Goal: Task Accomplishment & Management: Use online tool/utility

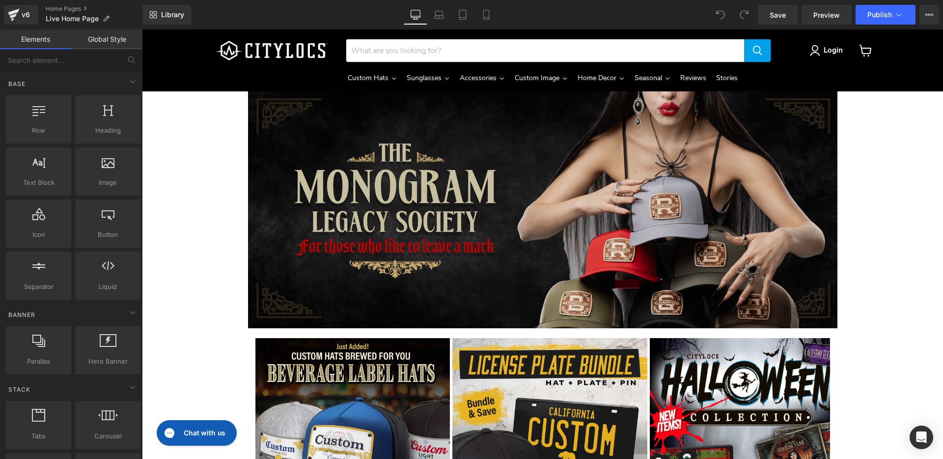
click at [260, 215] on img "Main content" at bounding box center [542, 209] width 589 height 237
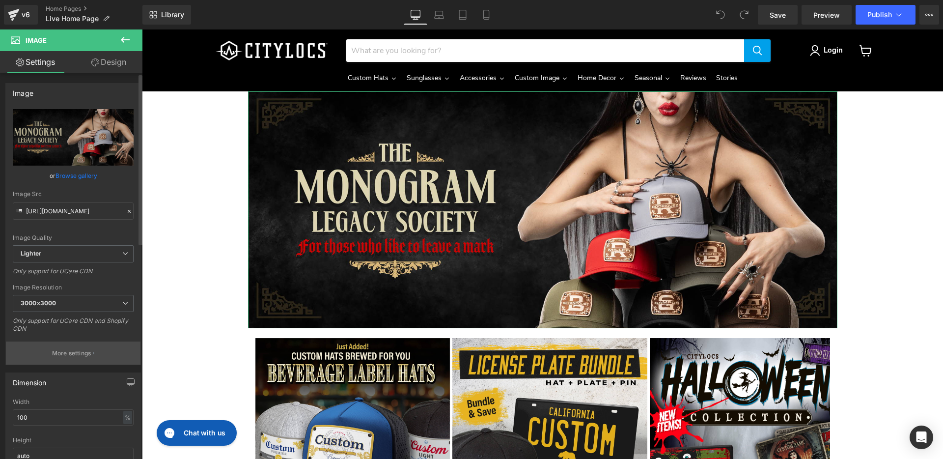
click at [90, 349] on button "More settings" at bounding box center [73, 352] width 135 height 23
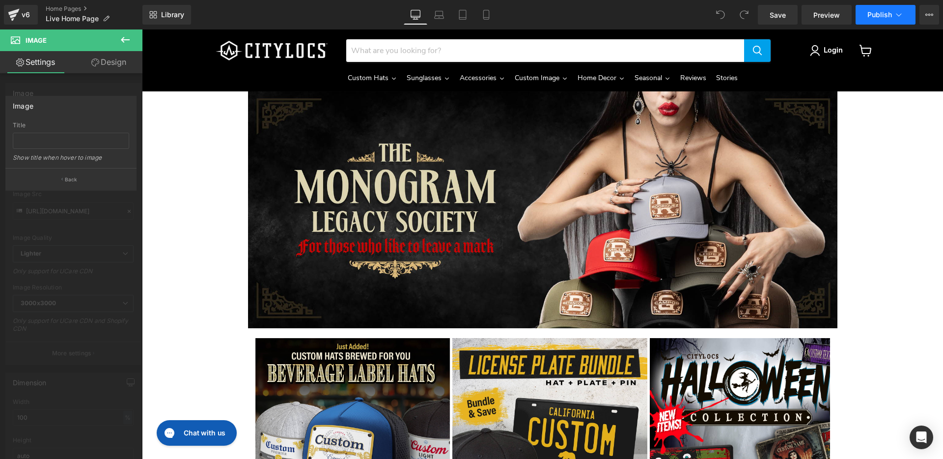
click at [870, 13] on span "Publish" at bounding box center [879, 15] width 25 height 8
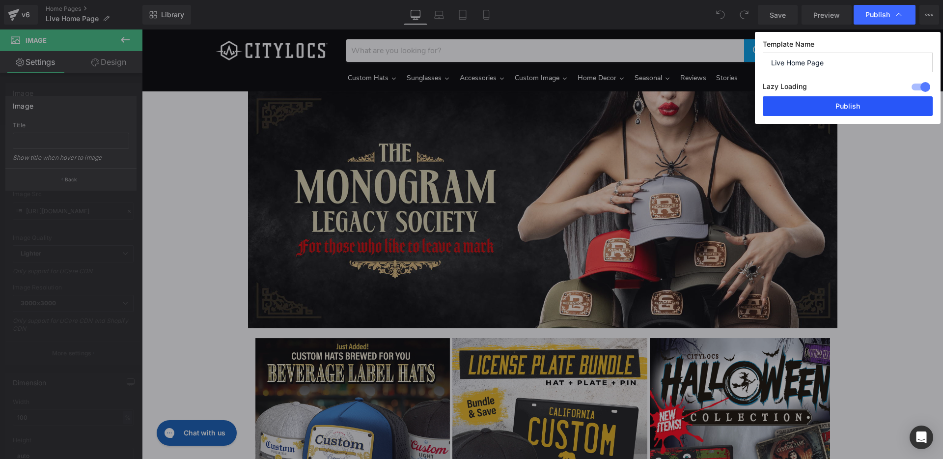
drag, startPoint x: 835, startPoint y: 100, endPoint x: 735, endPoint y: 92, distance: 100.5
click at [835, 100] on button "Publish" at bounding box center [848, 106] width 170 height 20
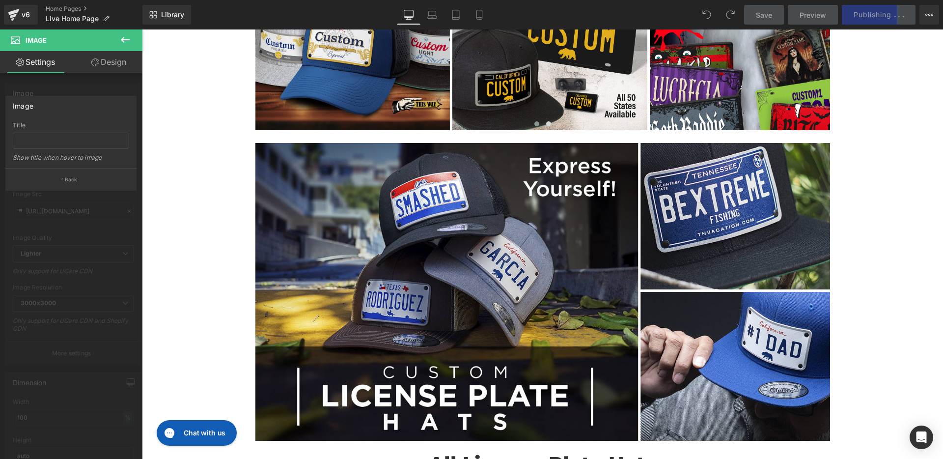
scroll to position [374, 0]
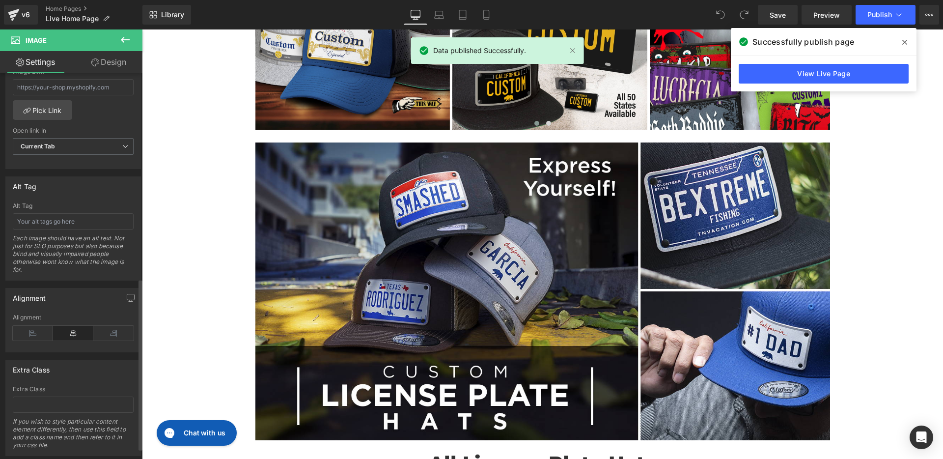
scroll to position [405, 0]
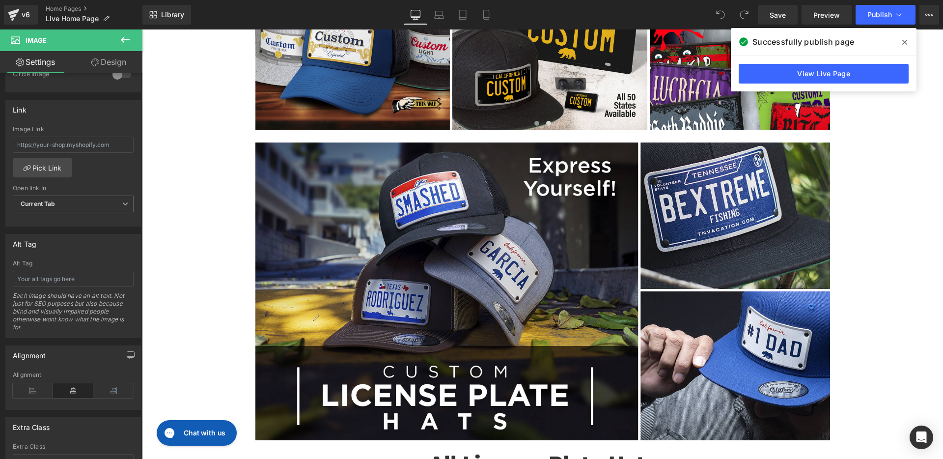
click at [107, 63] on link "Design" at bounding box center [108, 62] width 71 height 22
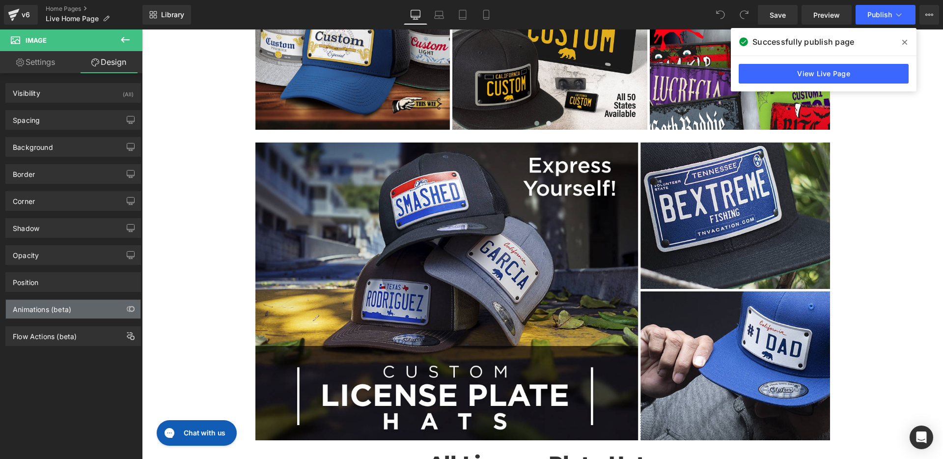
click at [100, 305] on div "Animations (beta)" at bounding box center [73, 309] width 135 height 19
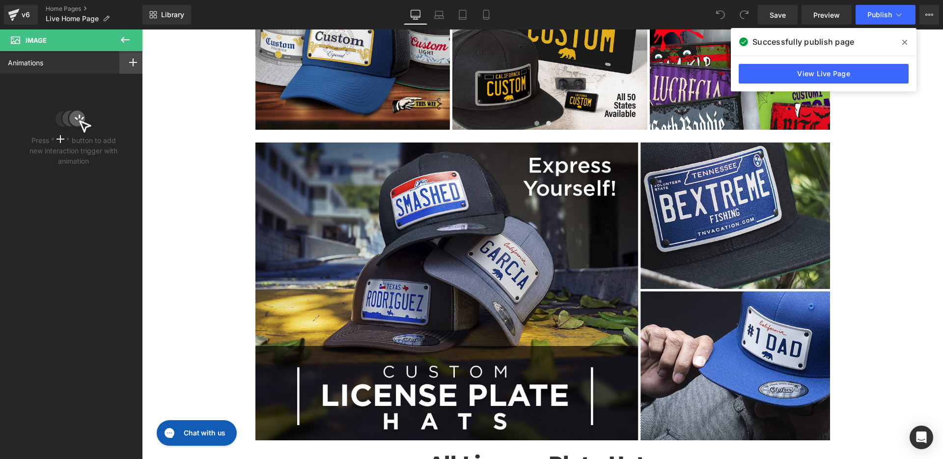
click at [132, 61] on icon at bounding box center [133, 62] width 8 height 8
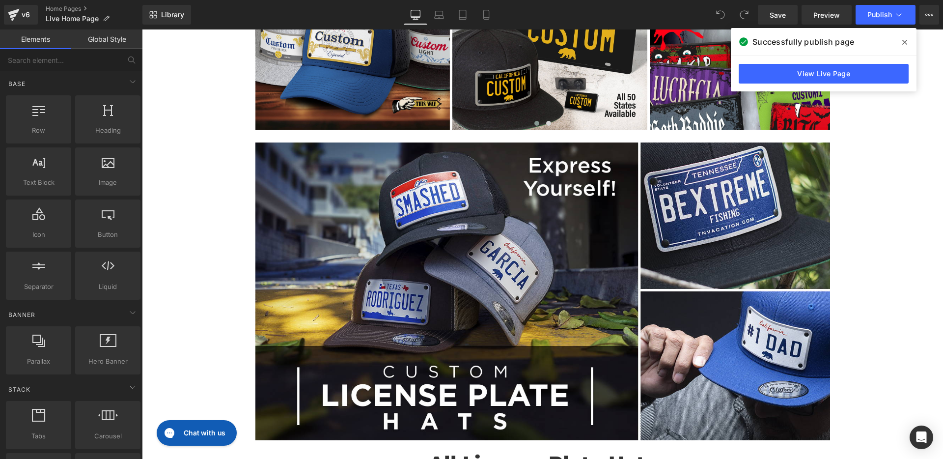
click at [902, 43] on icon at bounding box center [904, 42] width 5 height 8
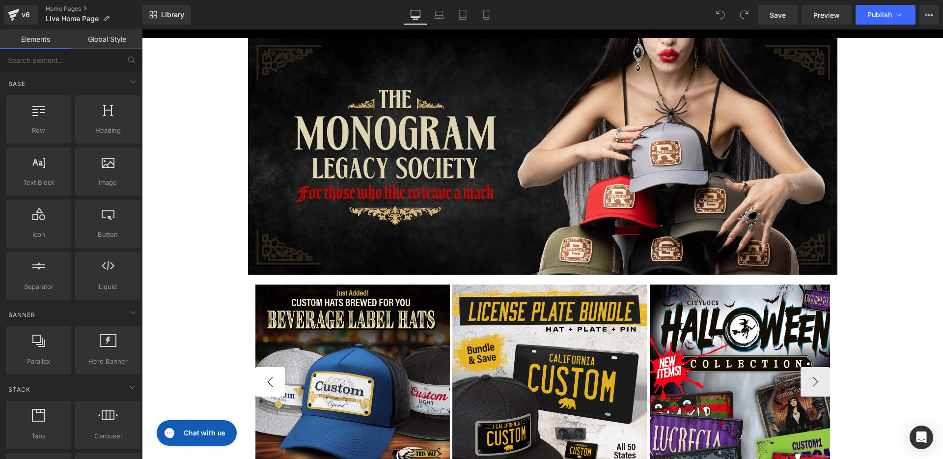
scroll to position [0, 0]
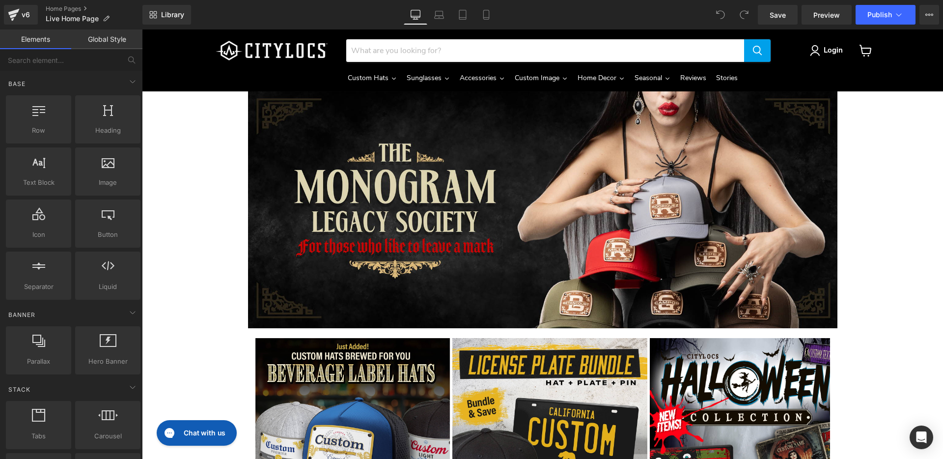
click at [780, 15] on span "Save" at bounding box center [777, 15] width 16 height 10
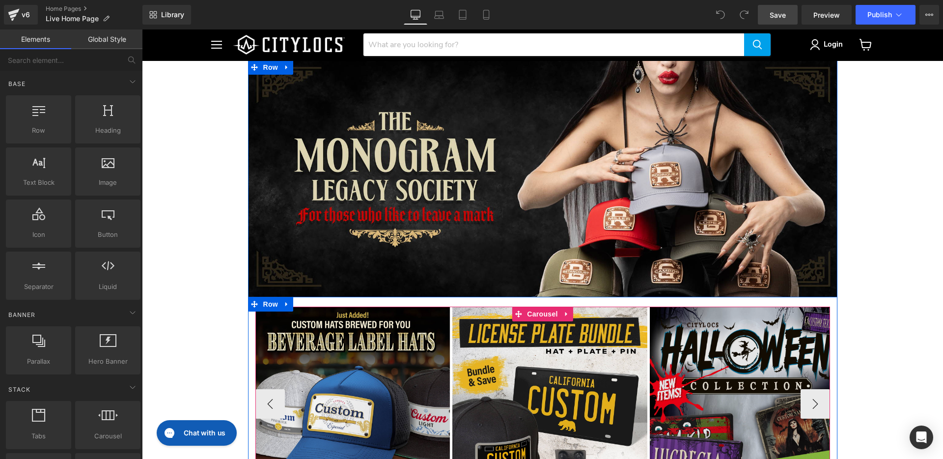
scroll to position [207, 0]
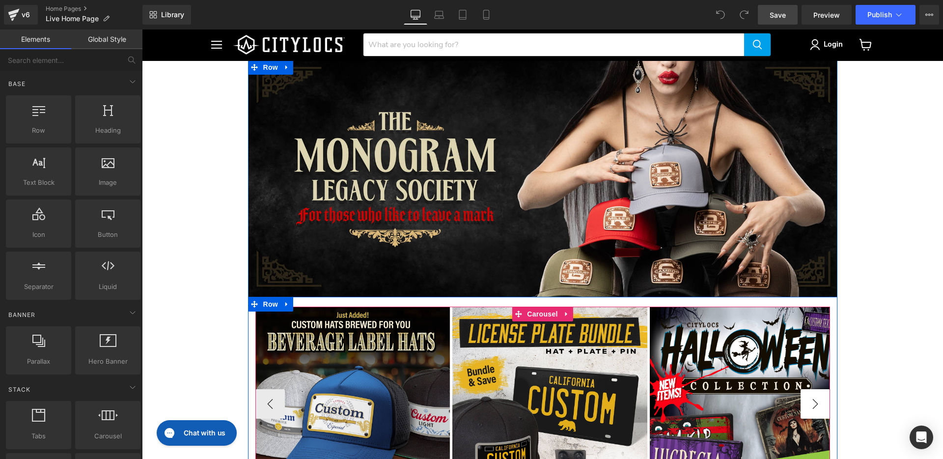
click at [812, 389] on button "›" at bounding box center [814, 403] width 29 height 29
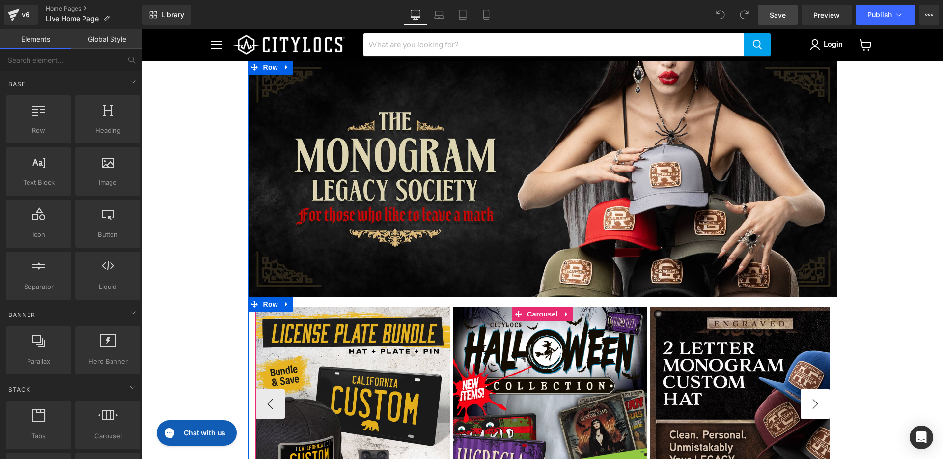
click at [811, 389] on button "›" at bounding box center [814, 403] width 29 height 29
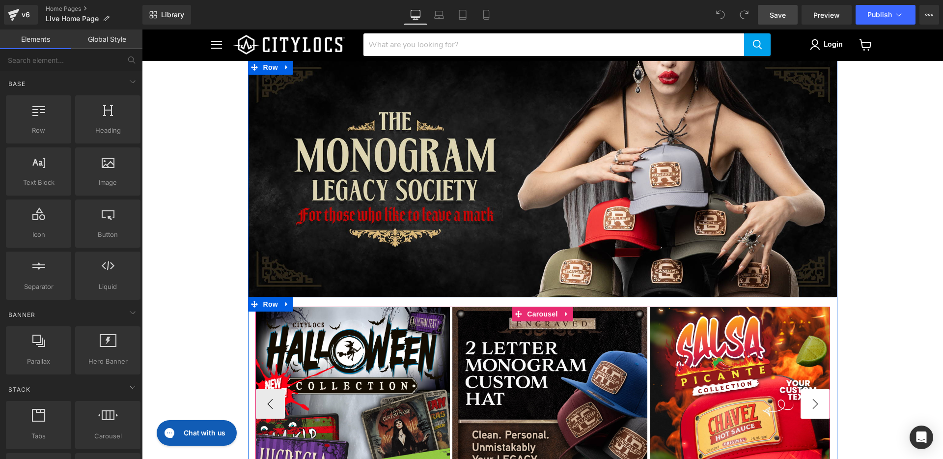
click at [811, 389] on button "›" at bounding box center [814, 403] width 29 height 29
click at [261, 389] on button "‹" at bounding box center [269, 403] width 29 height 29
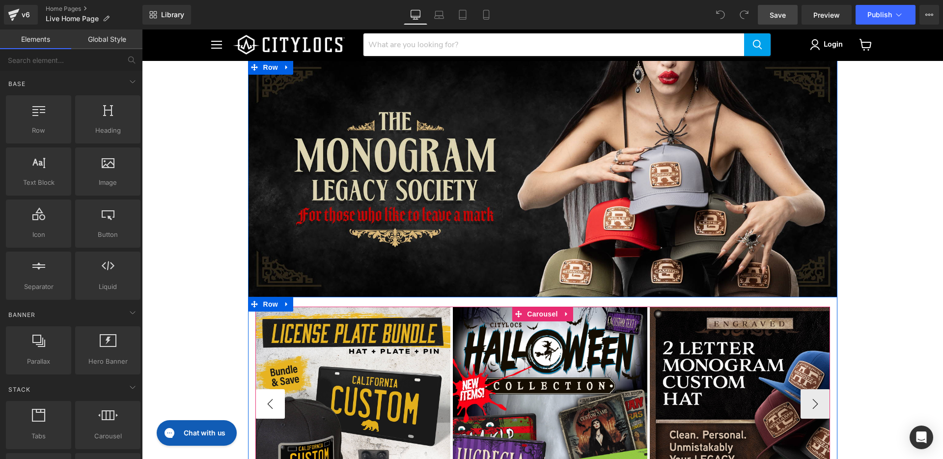
click at [261, 389] on button "‹" at bounding box center [269, 403] width 29 height 29
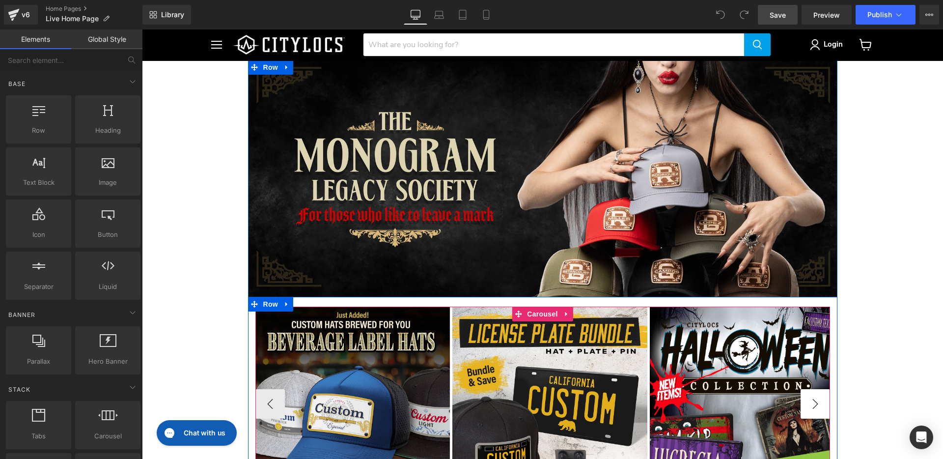
click at [800, 389] on button "›" at bounding box center [814, 403] width 29 height 29
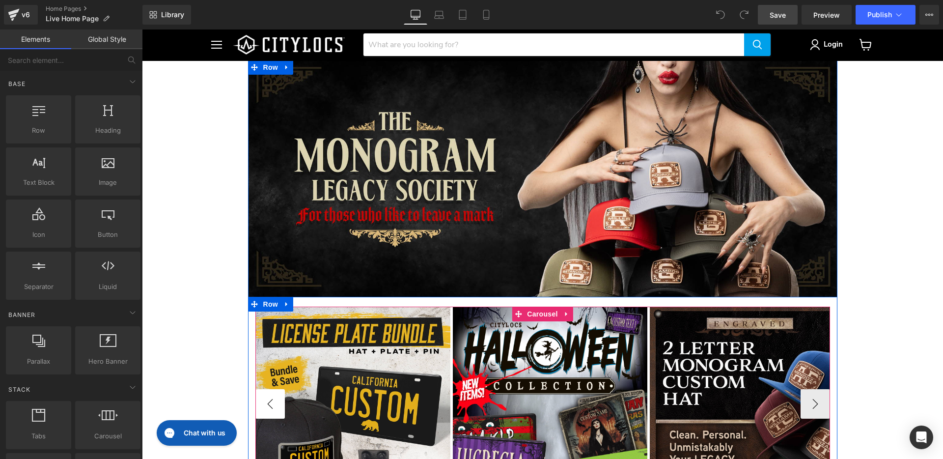
click at [258, 389] on button "‹" at bounding box center [269, 403] width 29 height 29
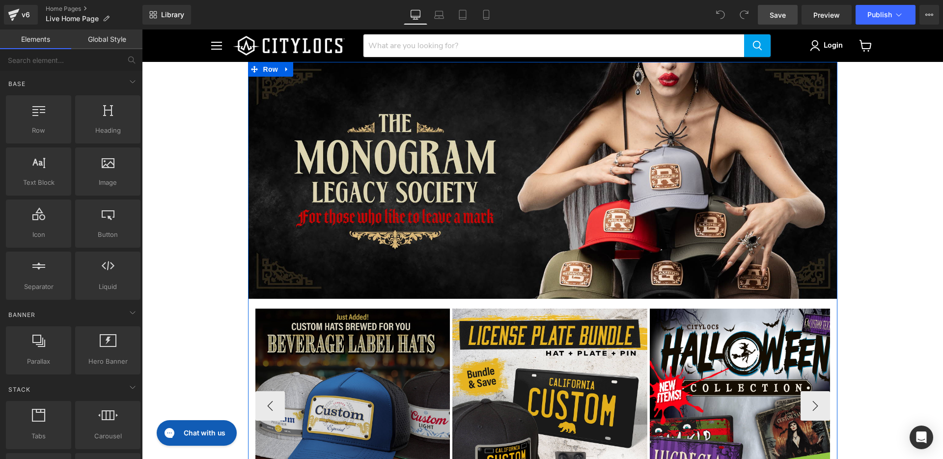
scroll to position [214, 0]
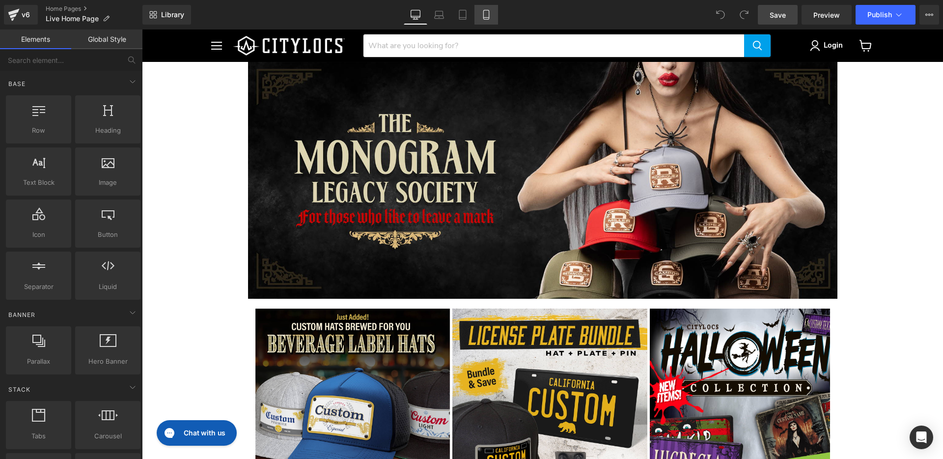
click at [485, 14] on icon at bounding box center [486, 15] width 10 height 10
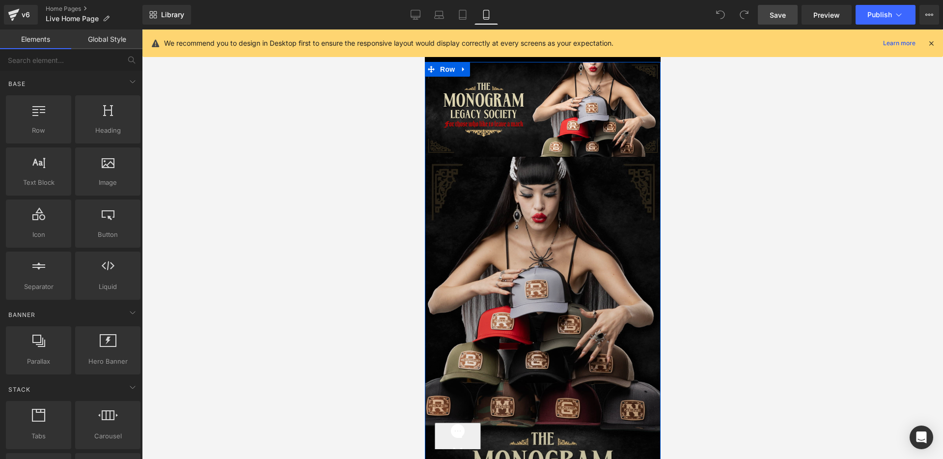
scroll to position [0, 0]
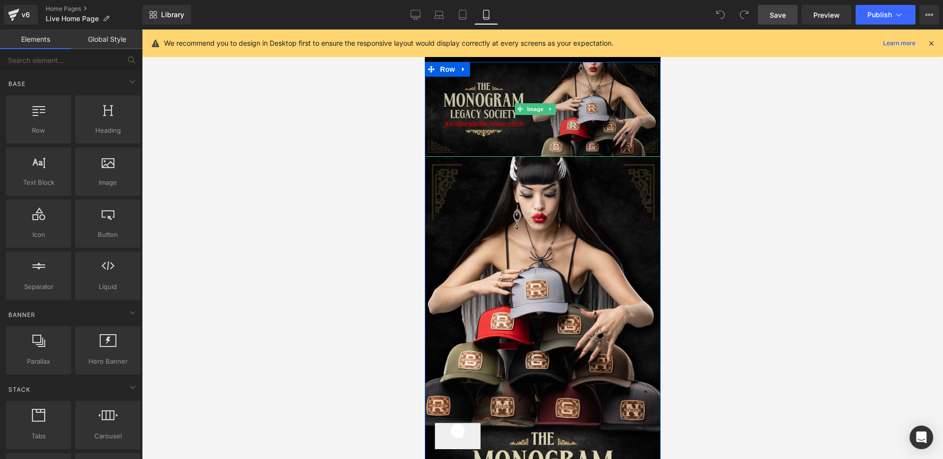
click at [469, 101] on img "Main content" at bounding box center [542, 109] width 236 height 95
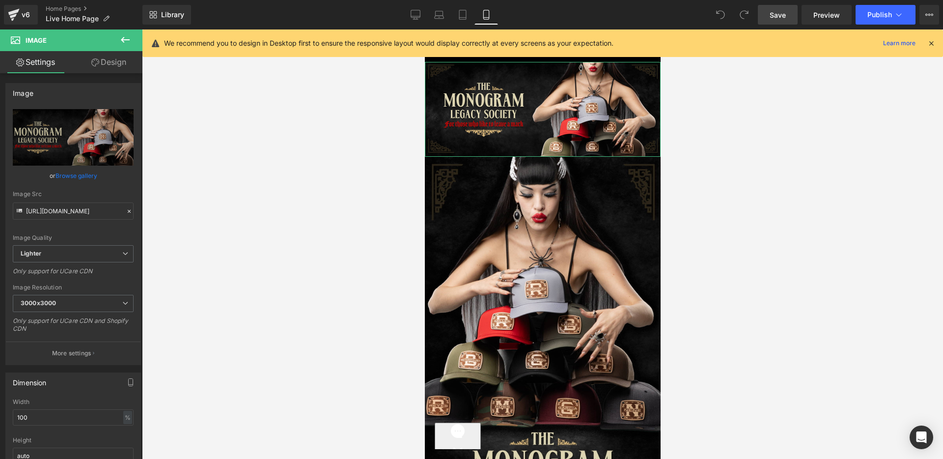
click at [126, 61] on link "Design" at bounding box center [108, 62] width 71 height 22
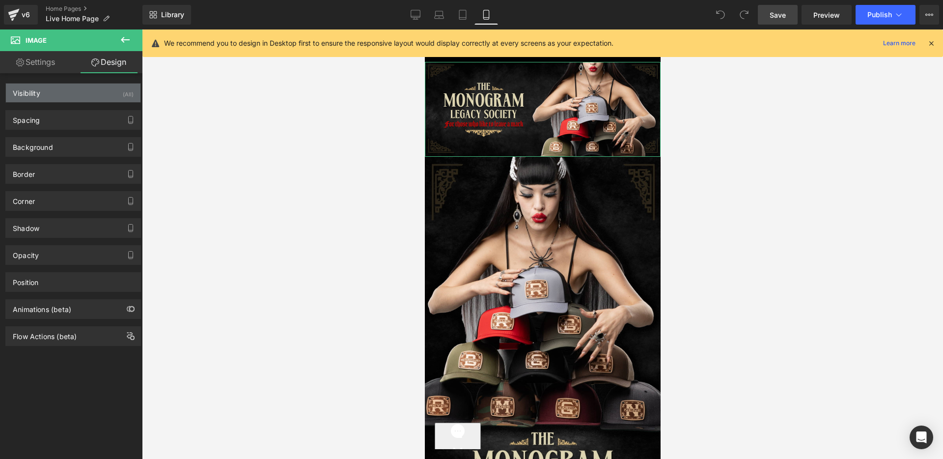
click at [87, 96] on div "Visibility (All)" at bounding box center [73, 92] width 135 height 19
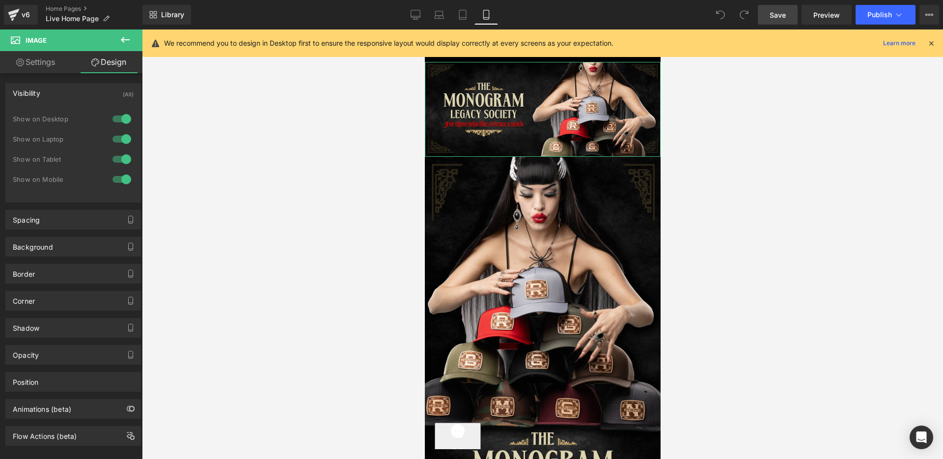
click at [120, 178] on div at bounding box center [122, 179] width 24 height 16
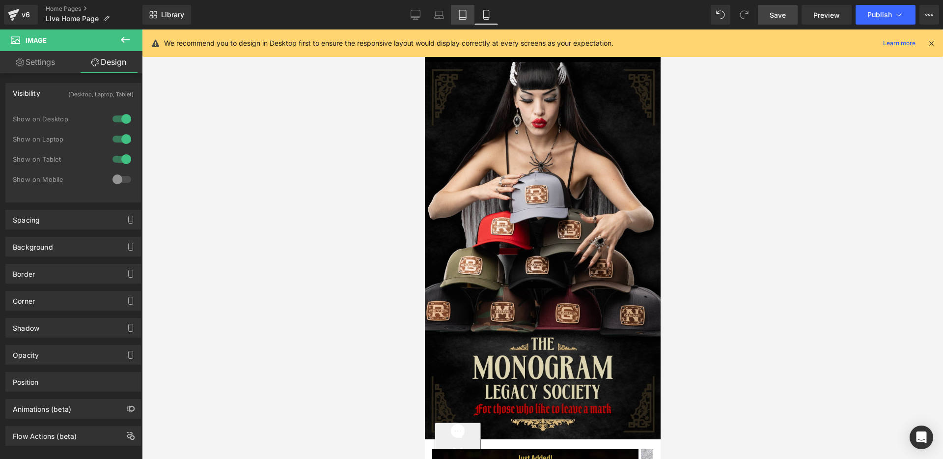
click at [462, 12] on icon at bounding box center [463, 15] width 10 height 10
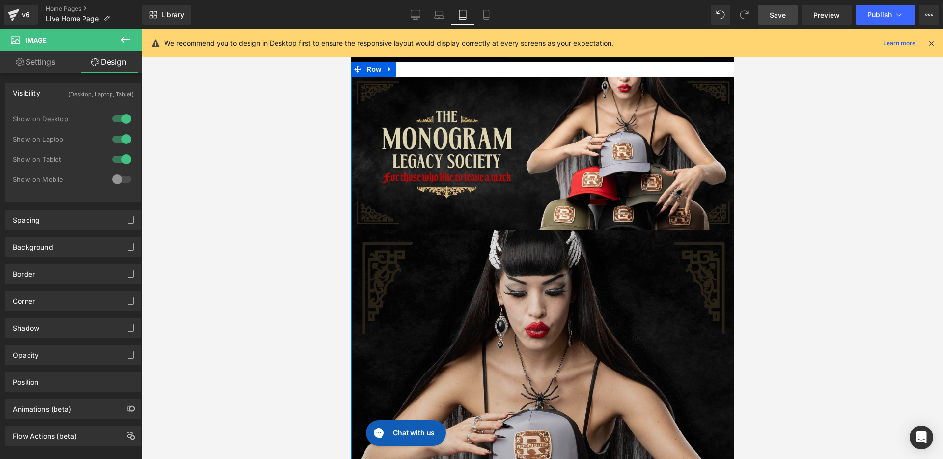
scroll to position [302, 0]
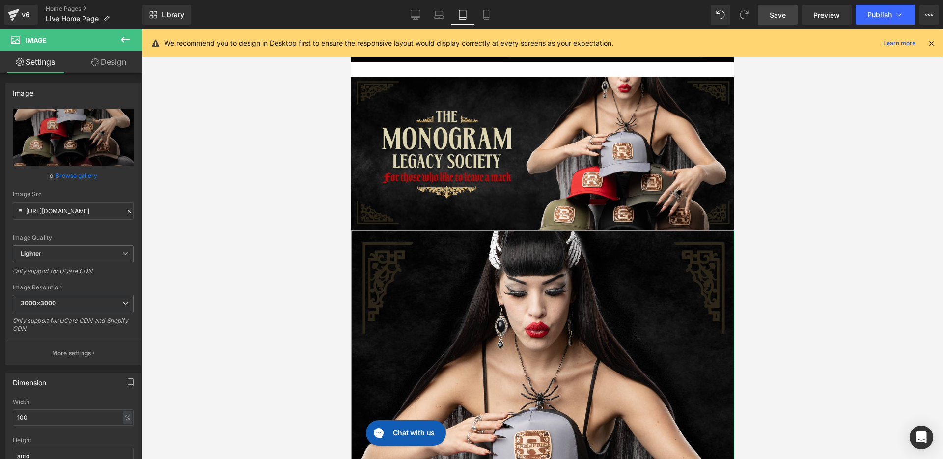
click at [121, 58] on link "Design" at bounding box center [108, 62] width 71 height 22
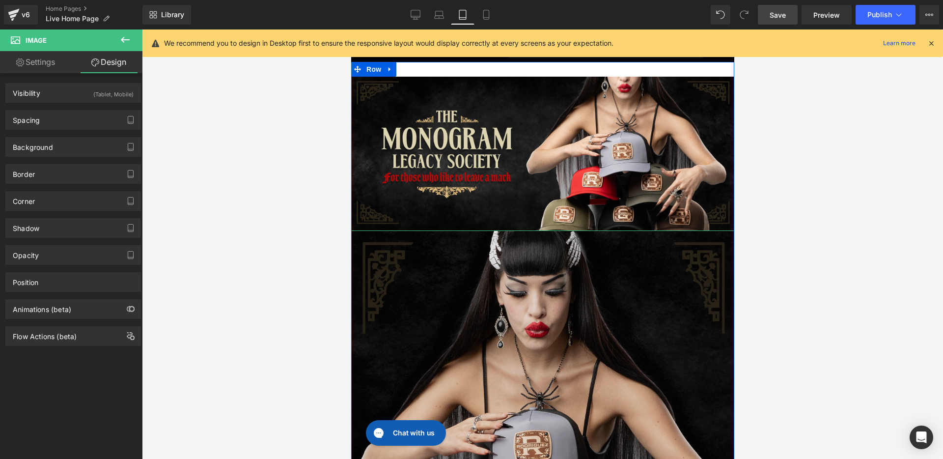
scroll to position [395, 0]
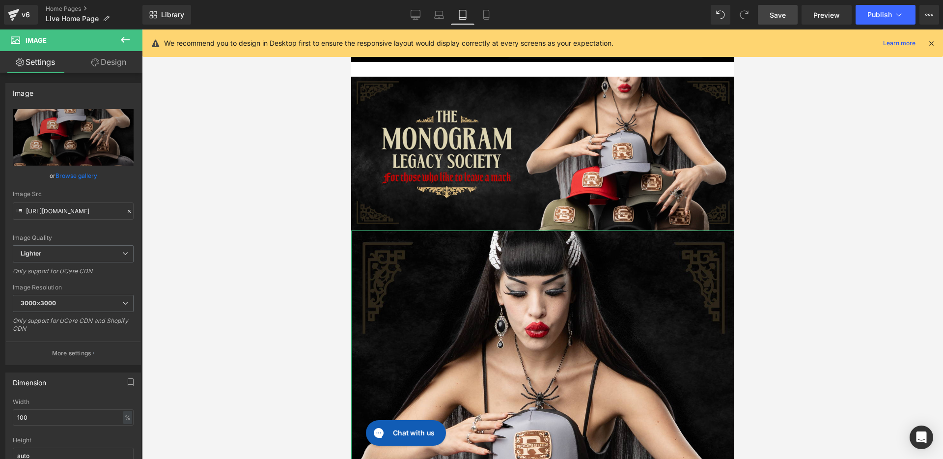
click at [107, 66] on link "Design" at bounding box center [108, 62] width 71 height 22
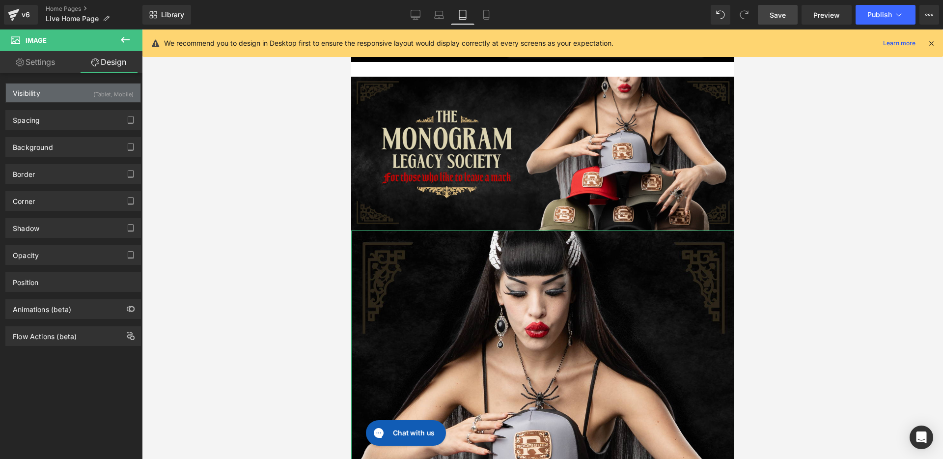
click at [73, 96] on div "Visibility (Tablet, Mobile)" at bounding box center [73, 92] width 135 height 19
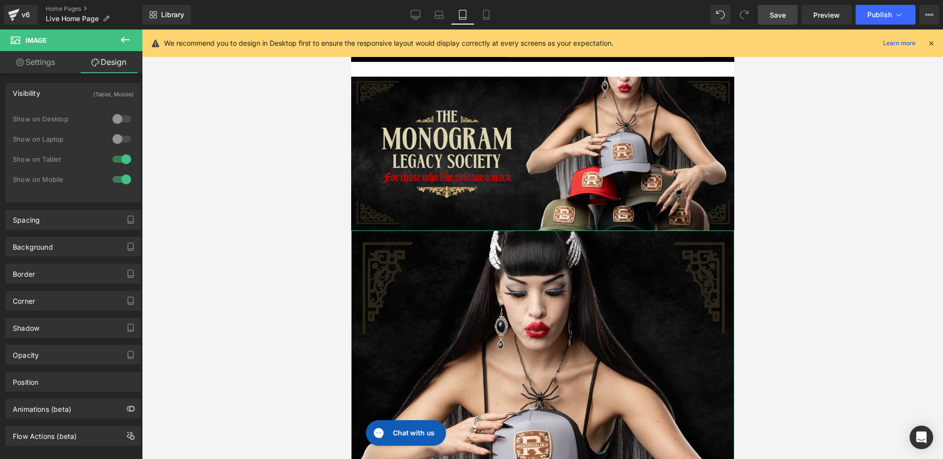
click at [116, 158] on div at bounding box center [122, 159] width 24 height 16
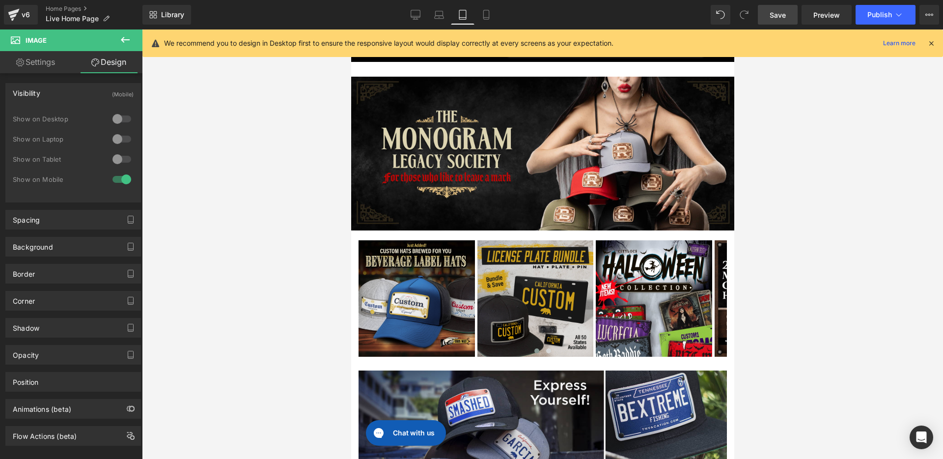
scroll to position [0, 0]
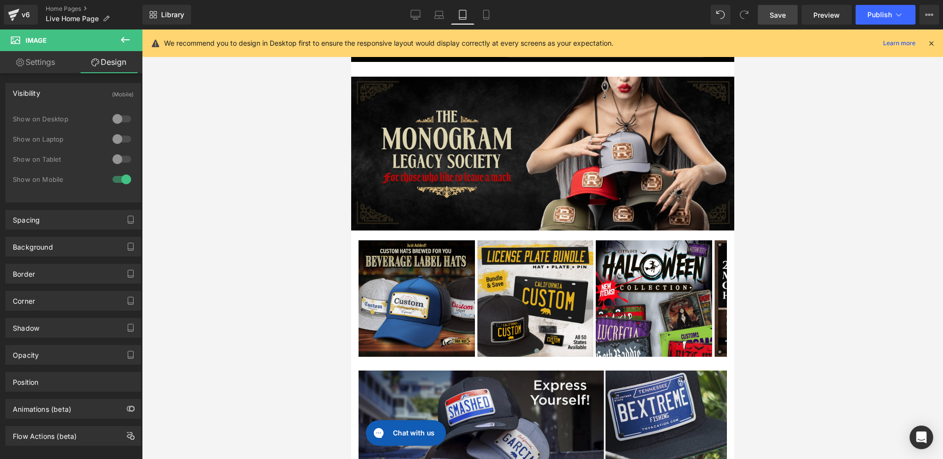
click at [261, 164] on div at bounding box center [542, 243] width 801 height 429
click at [928, 43] on icon at bounding box center [931, 43] width 9 height 9
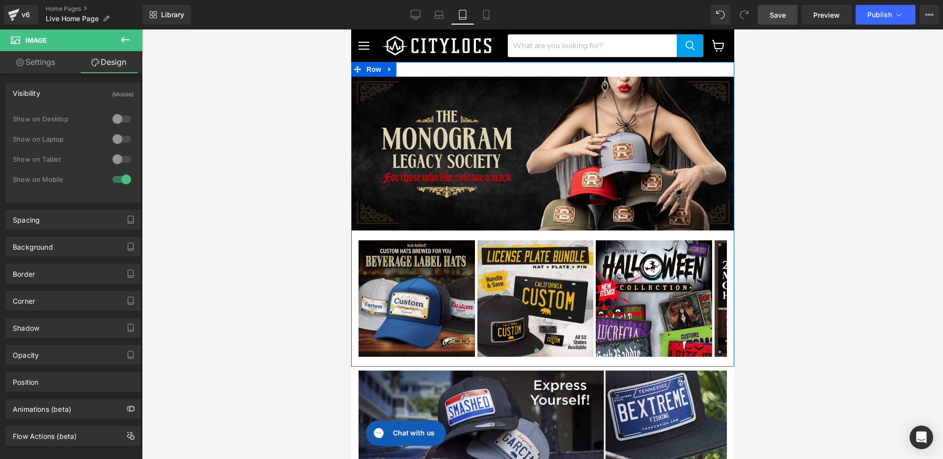
click at [536, 71] on div "Image Image Image Image Image Image Image ‹ › [GEOGRAPHIC_DATA]" at bounding box center [542, 214] width 383 height 304
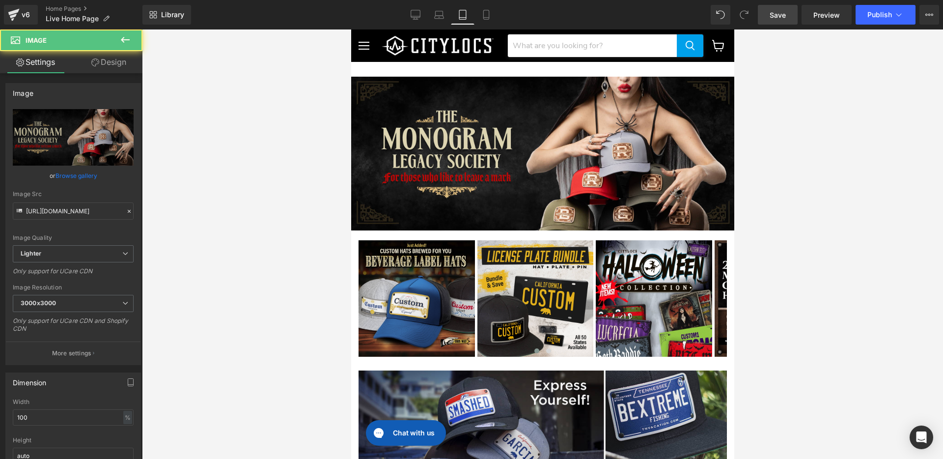
drag, startPoint x: 507, startPoint y: 77, endPoint x: 512, endPoint y: 56, distance: 21.1
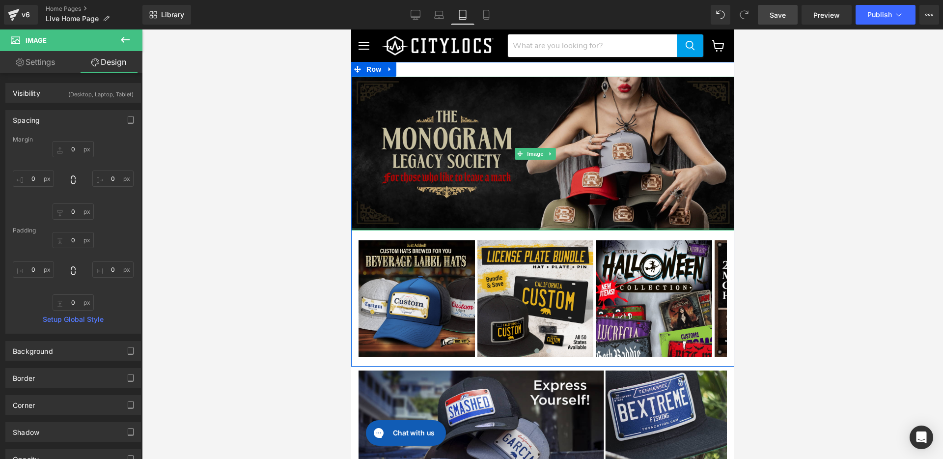
type input "0px"
drag, startPoint x: 441, startPoint y: 223, endPoint x: 441, endPoint y: 189, distance: 33.9
click at [441, 189] on div "Image" at bounding box center [542, 154] width 383 height 154
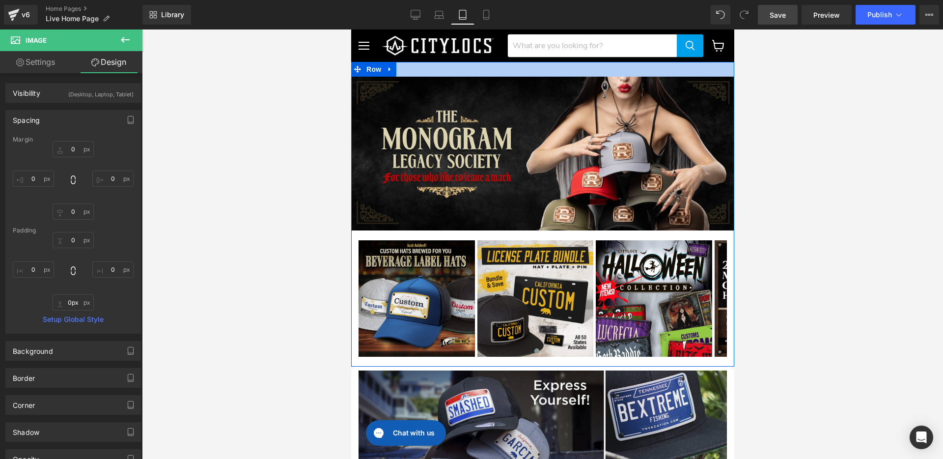
click at [627, 67] on div "Main content" at bounding box center [542, 69] width 383 height 15
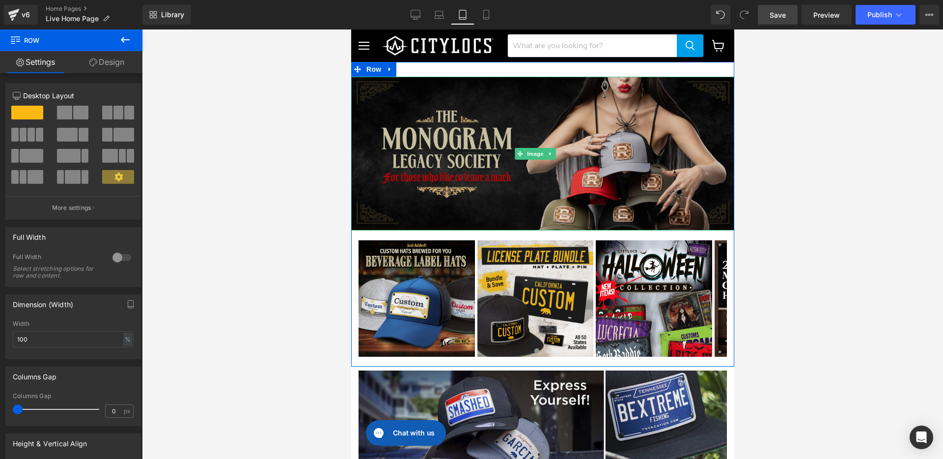
click at [434, 82] on img "Main content" at bounding box center [542, 154] width 383 height 154
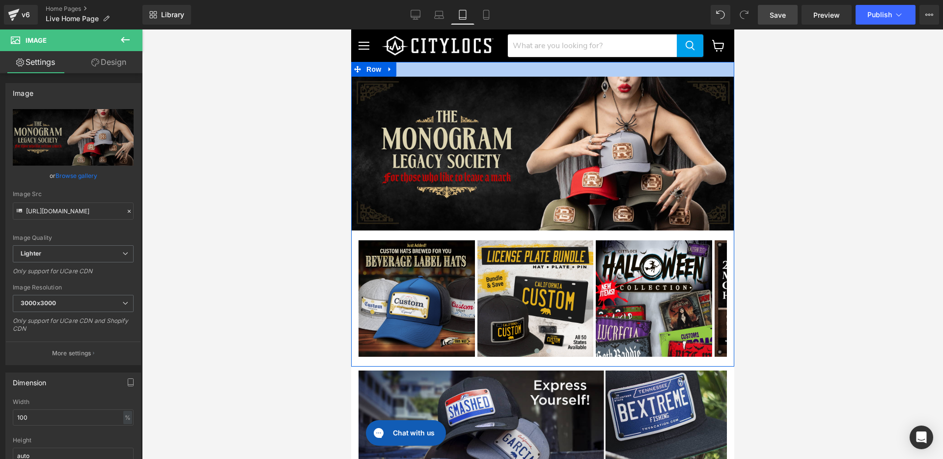
click at [403, 68] on div "Main content" at bounding box center [542, 69] width 383 height 15
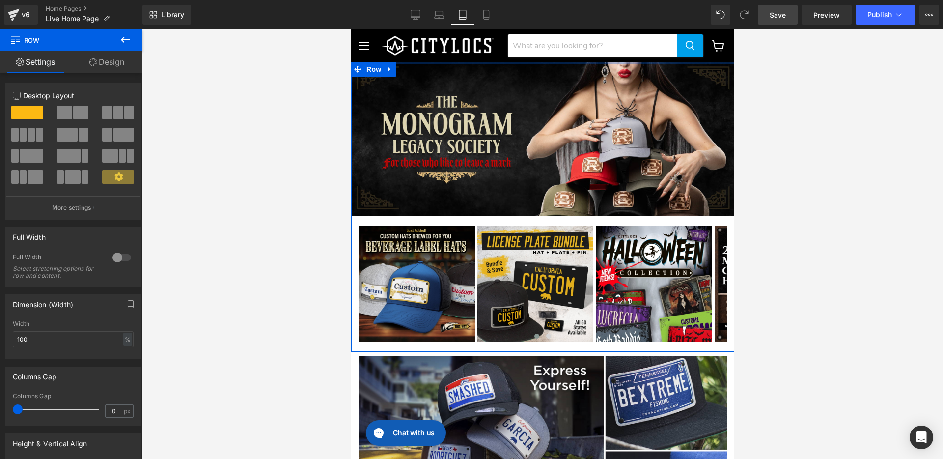
drag, startPoint x: 419, startPoint y: 76, endPoint x: 426, endPoint y: 52, distance: 24.6
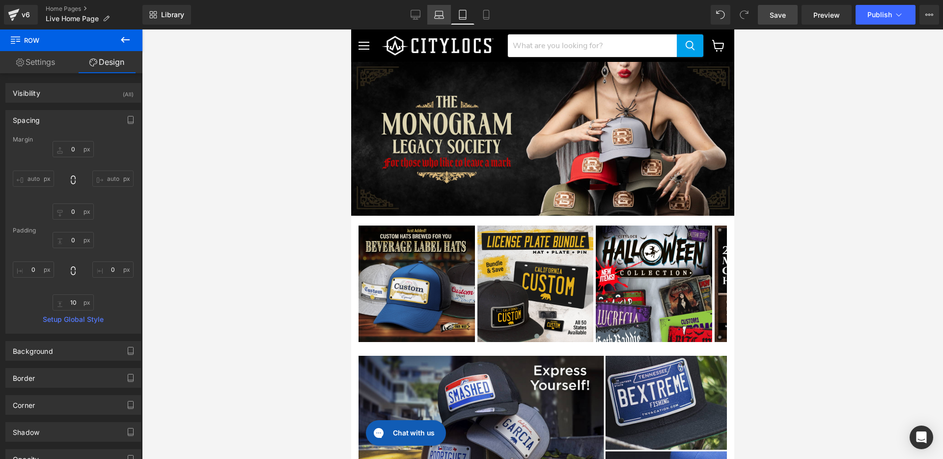
click at [442, 12] on icon at bounding box center [439, 15] width 10 height 10
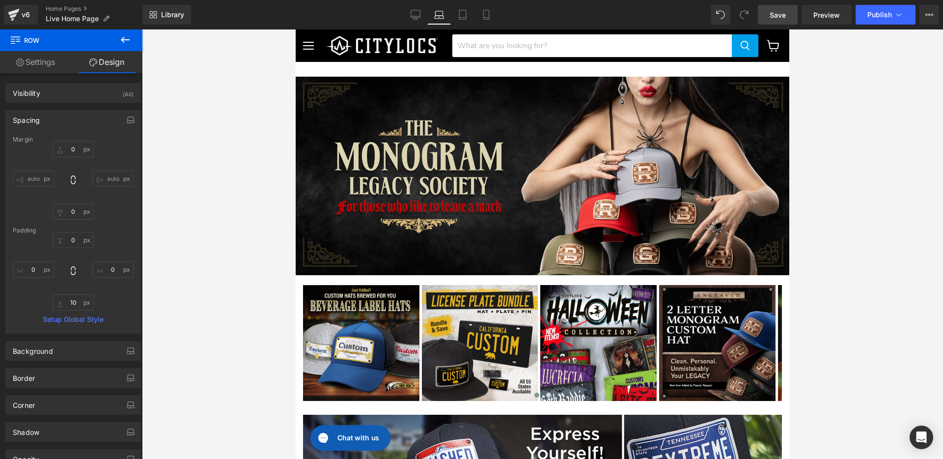
type input "0"
type input "30"
type input "0"
type input "10"
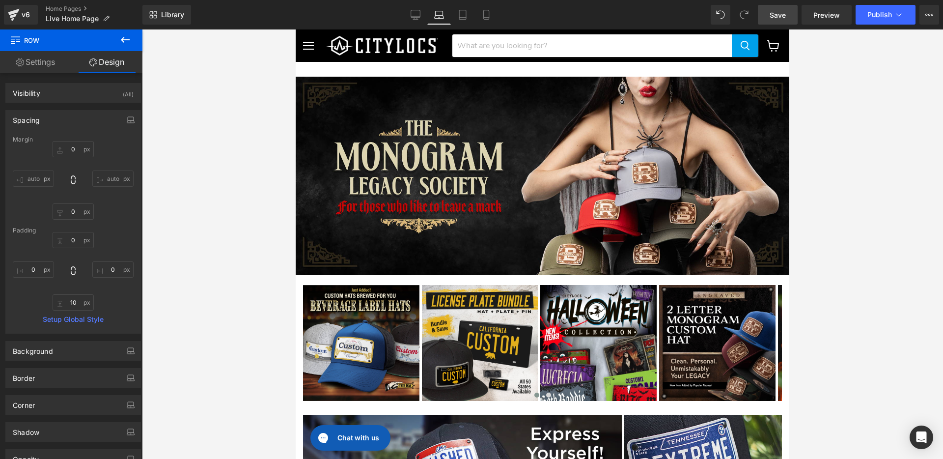
type input "0"
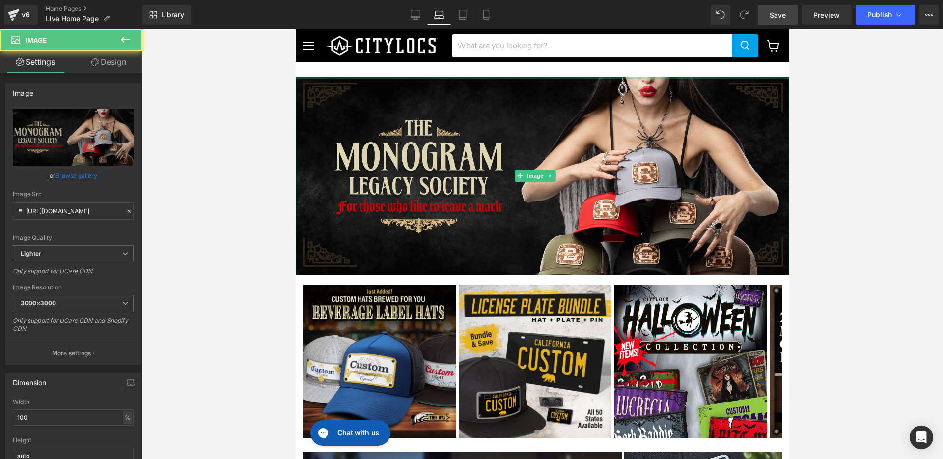
drag, startPoint x: 392, startPoint y: 77, endPoint x: 393, endPoint y: 59, distance: 17.7
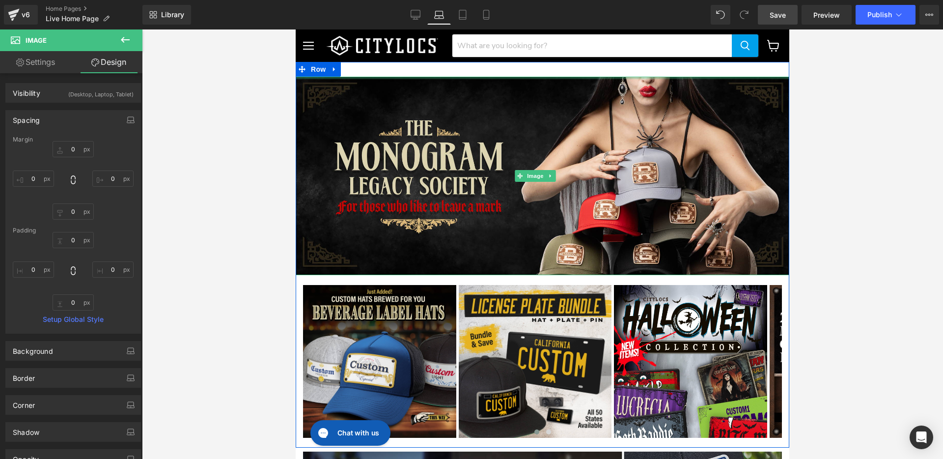
type input "0px"
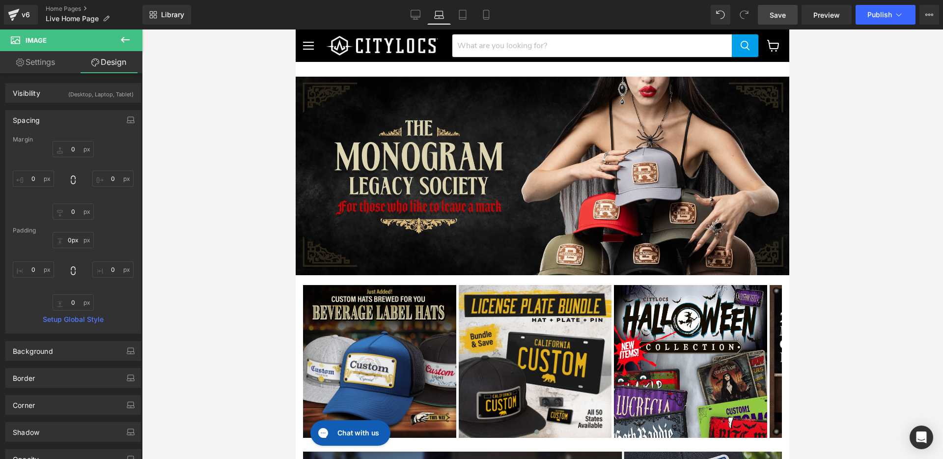
drag, startPoint x: 389, startPoint y: 77, endPoint x: 392, endPoint y: 59, distance: 18.0
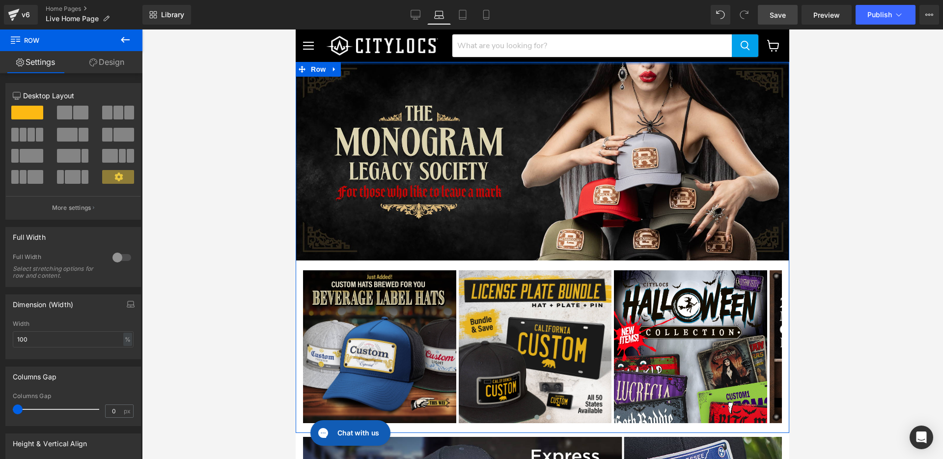
drag, startPoint x: 395, startPoint y: 62, endPoint x: 402, endPoint y: 41, distance: 22.2
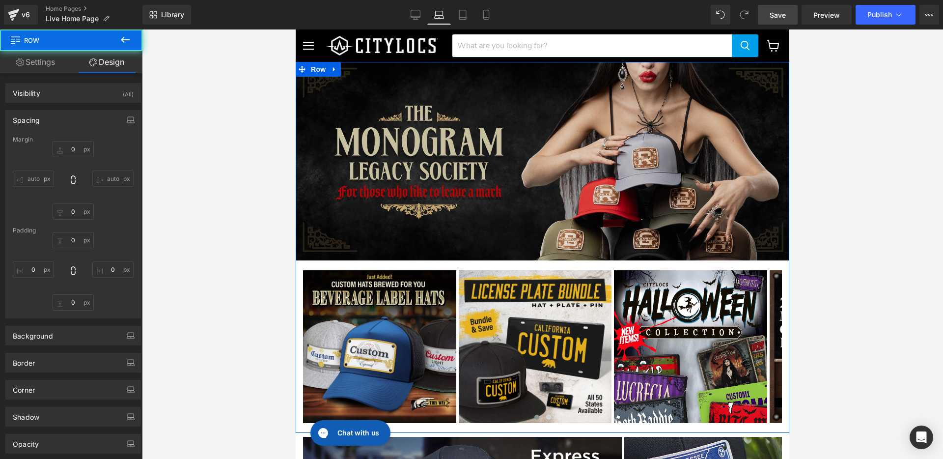
type input "0"
type input "10"
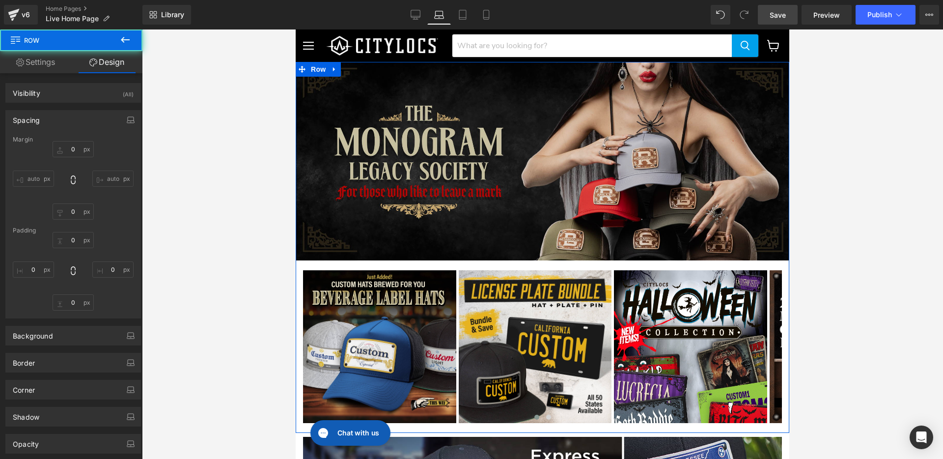
type input "0"
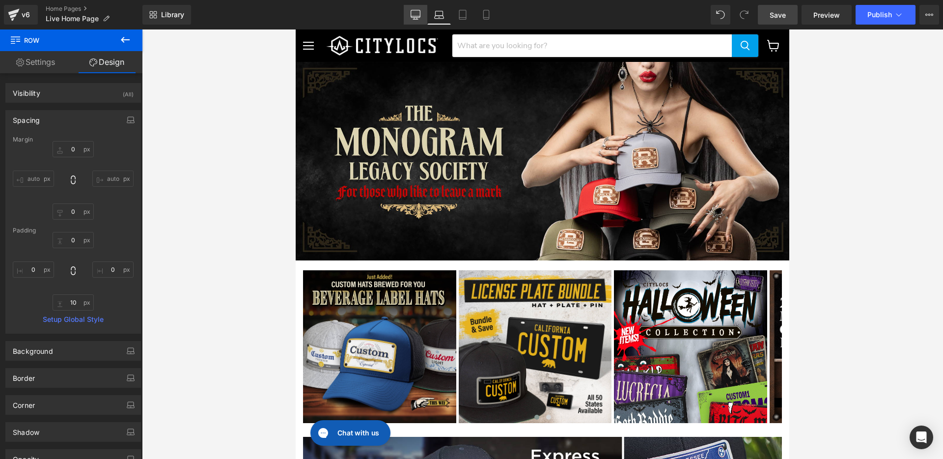
click at [415, 16] on icon at bounding box center [415, 16] width 9 height 0
type input "0"
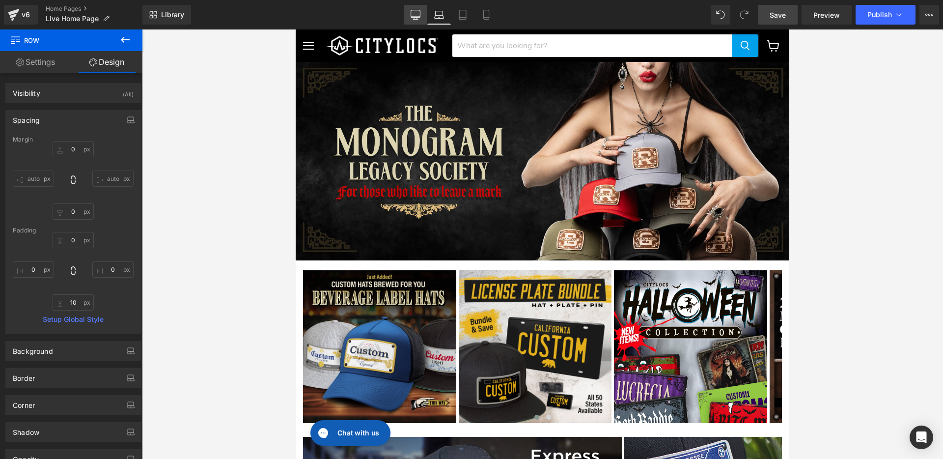
type input "8"
type input "0"
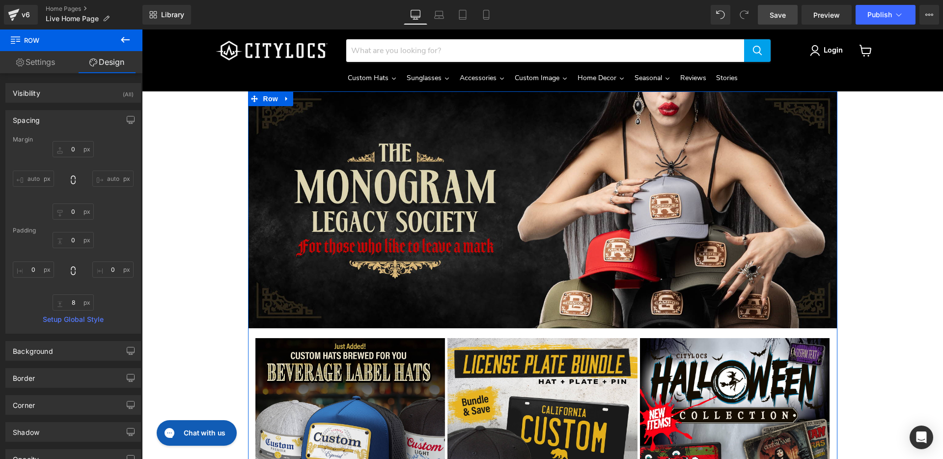
scroll to position [118, 0]
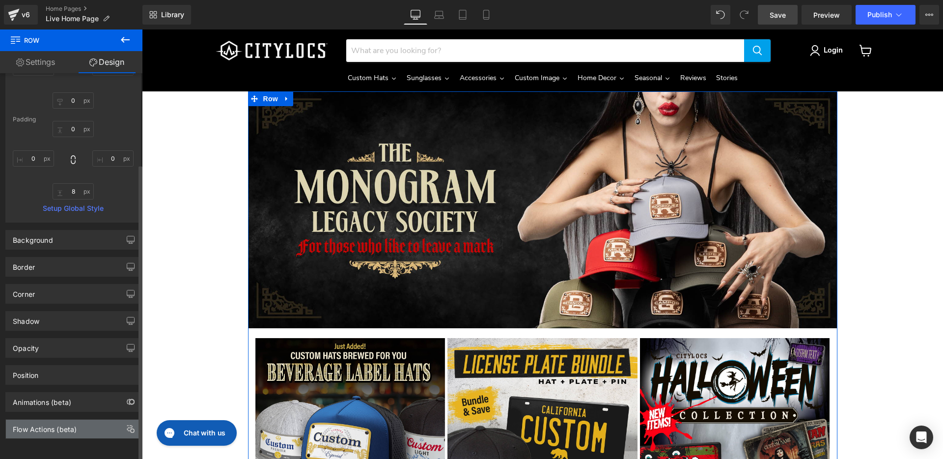
click at [85, 419] on div "Flow Actions (beta)" at bounding box center [73, 428] width 135 height 19
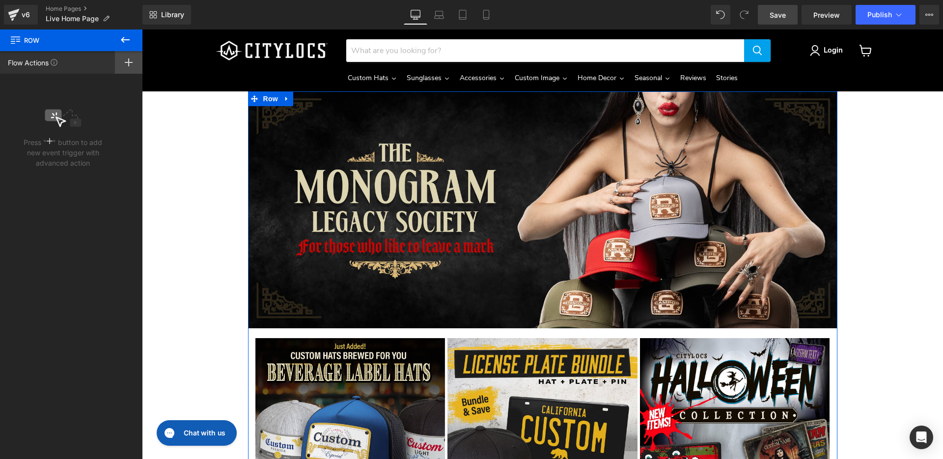
click at [126, 63] on icon at bounding box center [129, 62] width 8 height 8
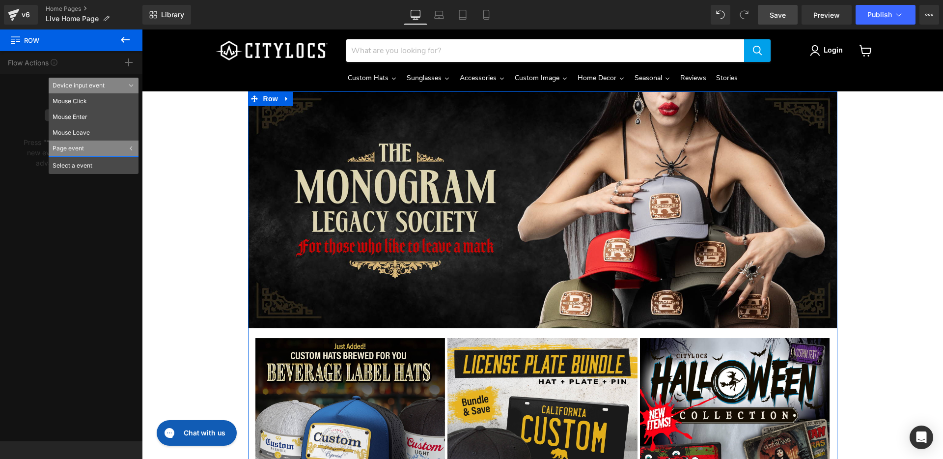
click at [80, 304] on div "Flow Actions Click "+" to add an event to trigger action affect on other elemen…" at bounding box center [71, 246] width 142 height 390
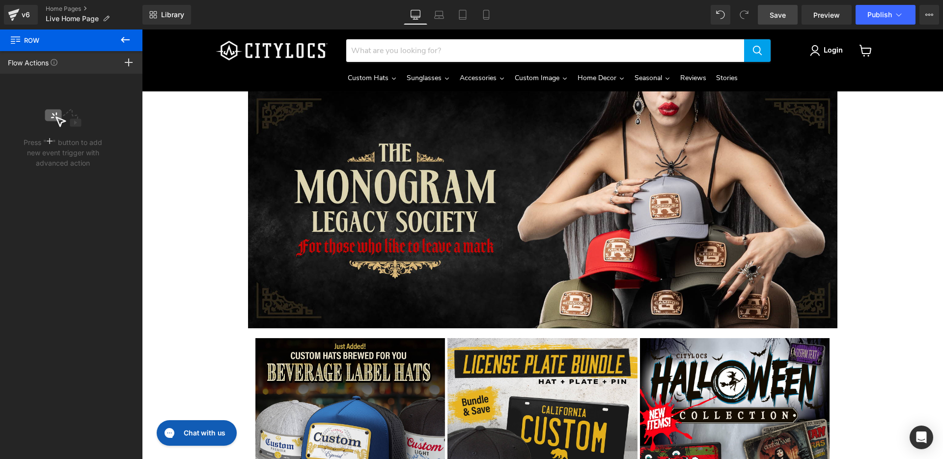
click at [130, 39] on icon at bounding box center [125, 40] width 12 height 12
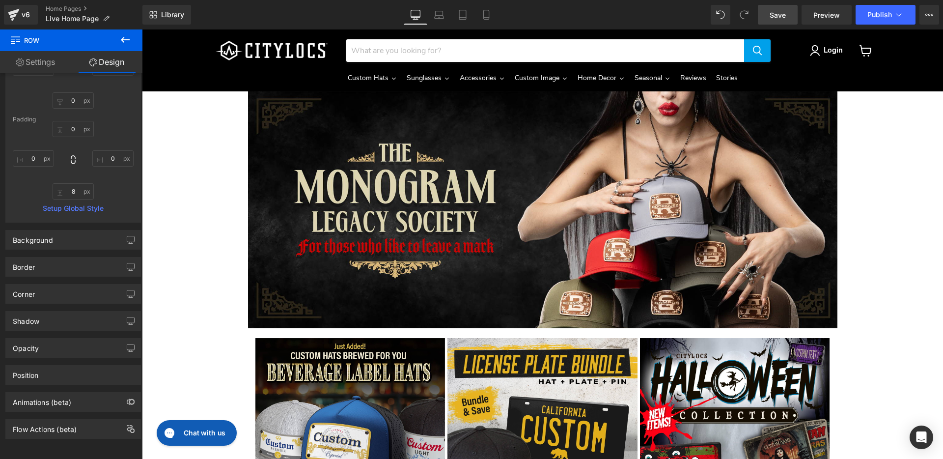
type input "0"
type input "8"
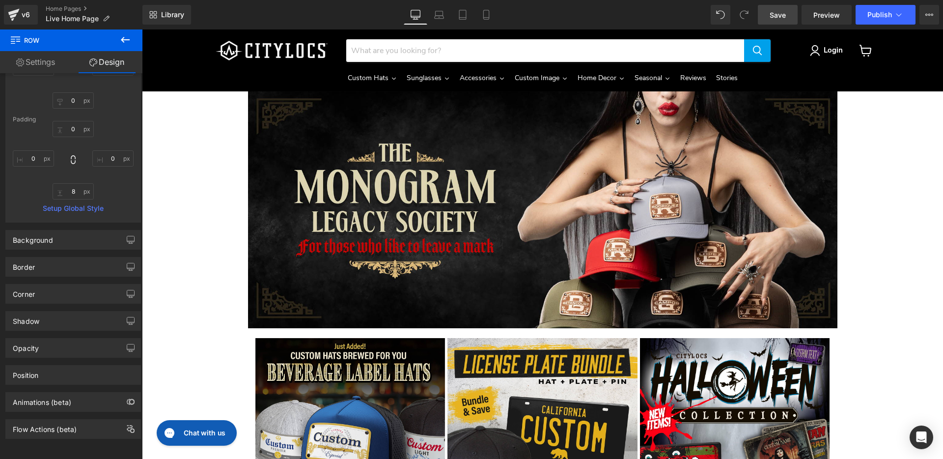
type input "0"
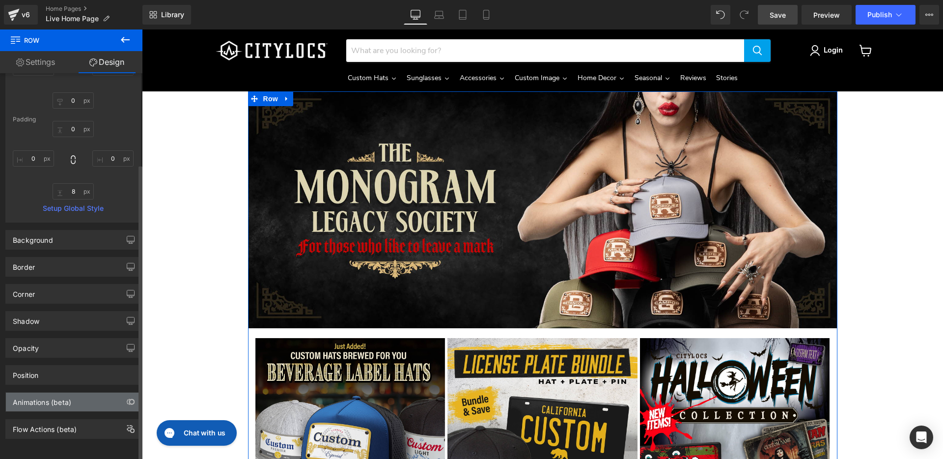
click at [91, 396] on div "Animations (beta)" at bounding box center [73, 401] width 135 height 19
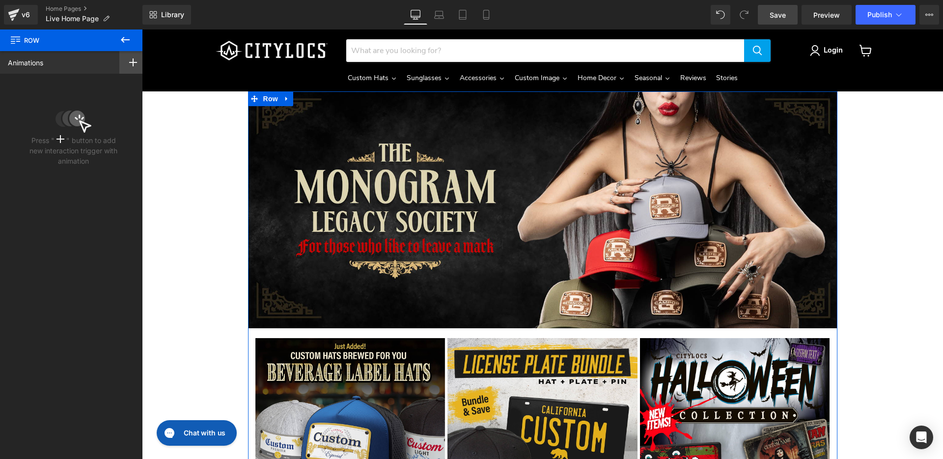
click at [130, 59] on icon at bounding box center [133, 62] width 8 height 8
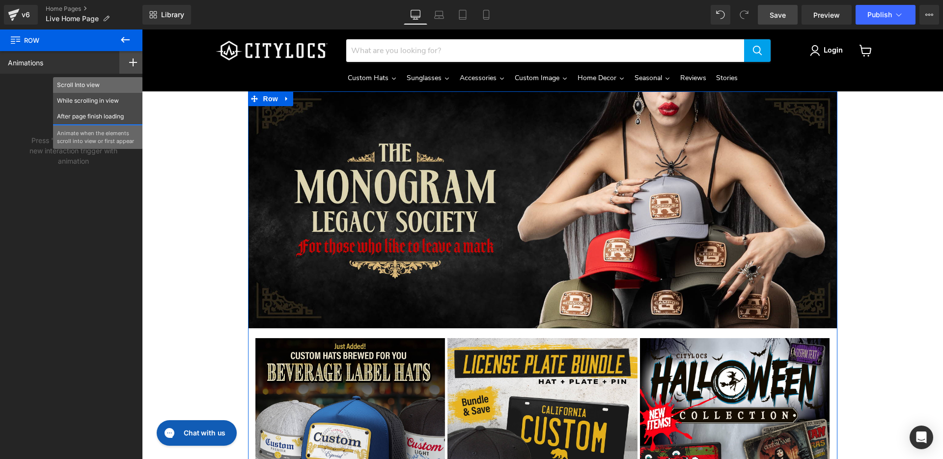
click at [101, 82] on p "Scroll Into view" at bounding box center [98, 85] width 82 height 9
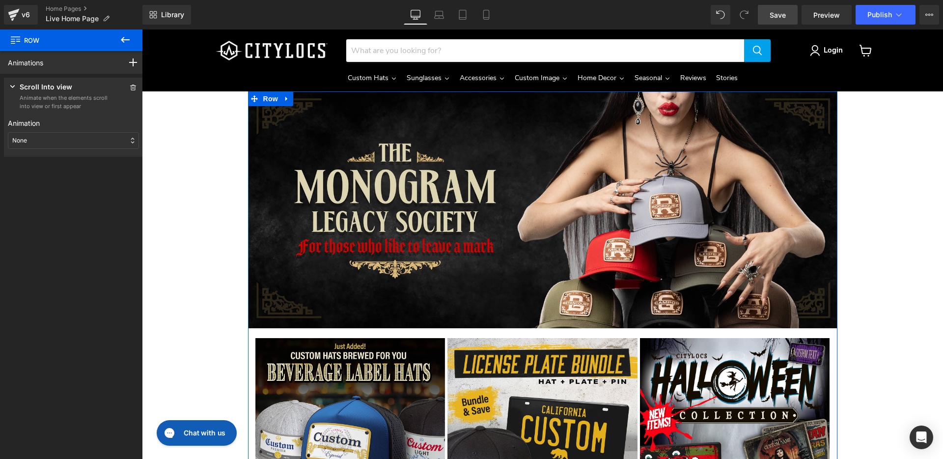
click at [99, 138] on div "None" at bounding box center [73, 140] width 131 height 17
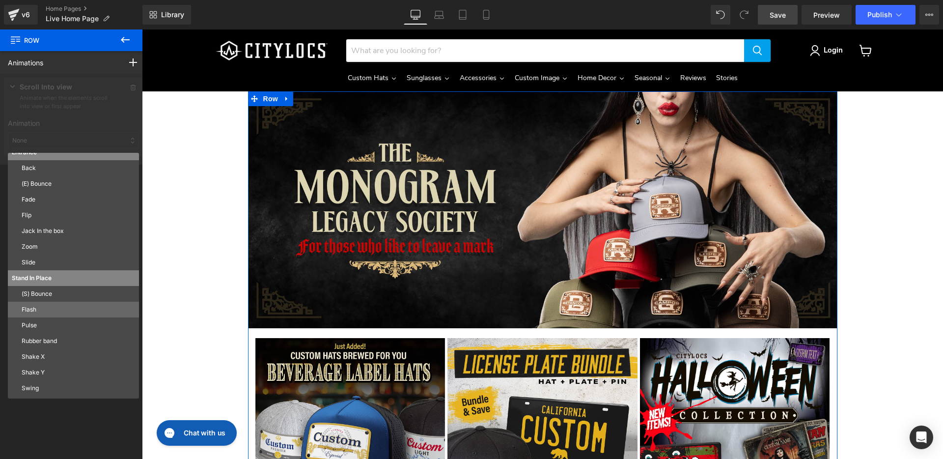
scroll to position [53, 0]
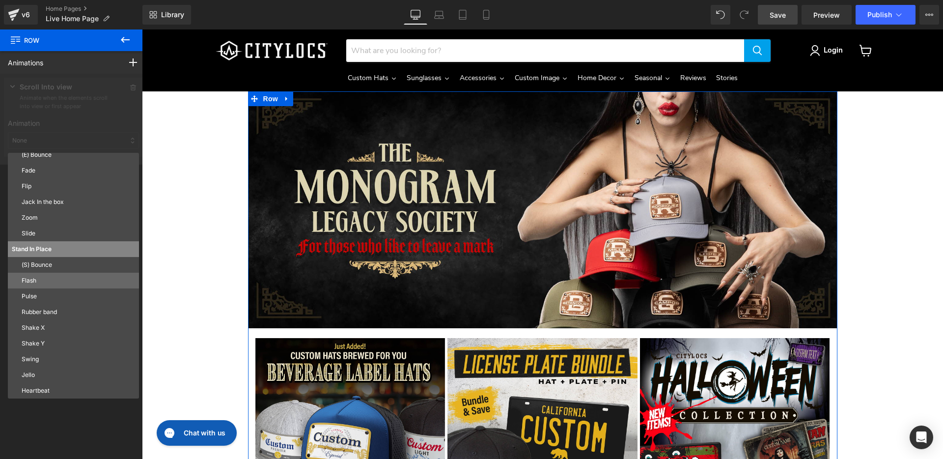
click at [45, 280] on p "Flash" at bounding box center [78, 280] width 113 height 9
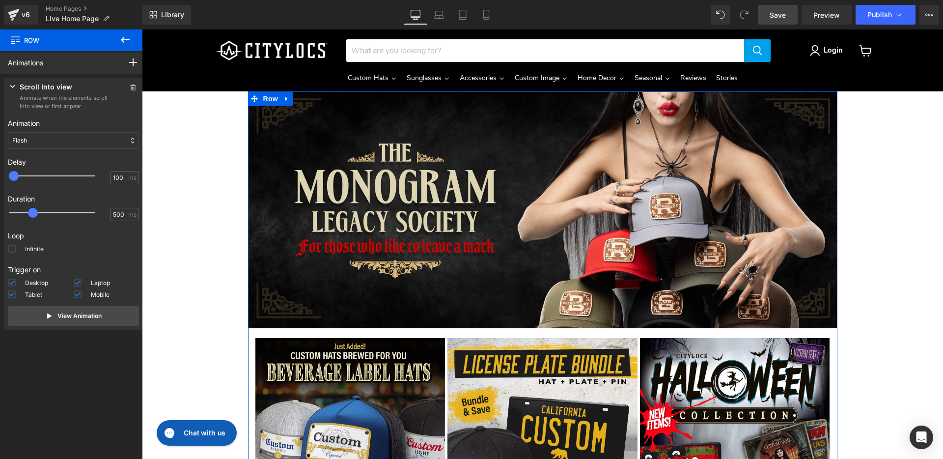
type input "200"
click at [24, 174] on div at bounding box center [59, 176] width 86 height 20
click at [40, 213] on span at bounding box center [35, 213] width 10 height 10
click at [71, 312] on p "View Animation" at bounding box center [79, 315] width 44 height 9
drag, startPoint x: 30, startPoint y: 214, endPoint x: 12, endPoint y: 217, distance: 18.3
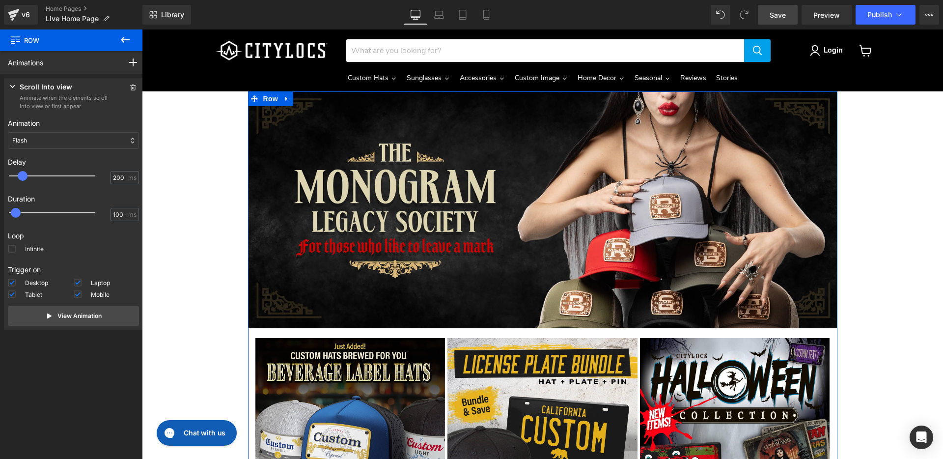
click at [12, 215] on span at bounding box center [16, 213] width 10 height 10
type input "50"
click at [49, 312] on icon at bounding box center [50, 316] width 8 height 8
type input "0"
drag, startPoint x: 20, startPoint y: 178, endPoint x: 12, endPoint y: 179, distance: 7.9
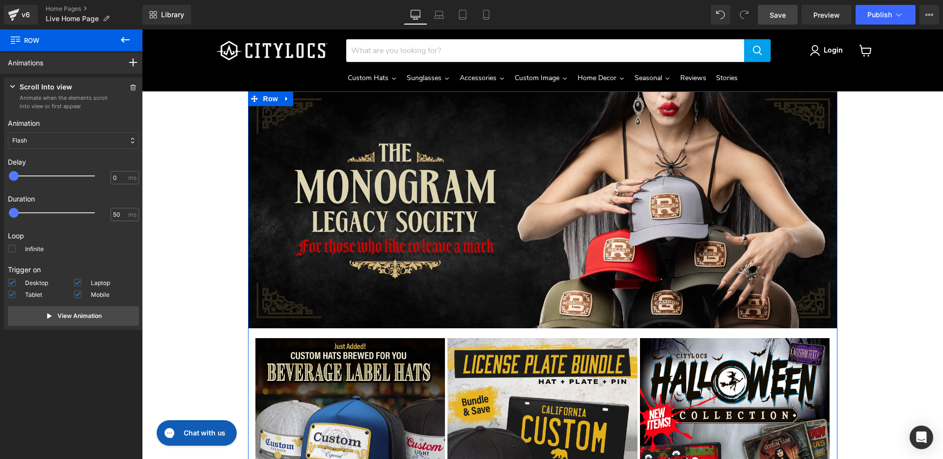
click at [12, 179] on span at bounding box center [14, 176] width 10 height 10
click at [67, 316] on p "View Animation" at bounding box center [79, 315] width 44 height 9
click at [68, 316] on p "View Animation" at bounding box center [79, 315] width 44 height 9
click at [77, 315] on p "View Animation" at bounding box center [79, 315] width 44 height 9
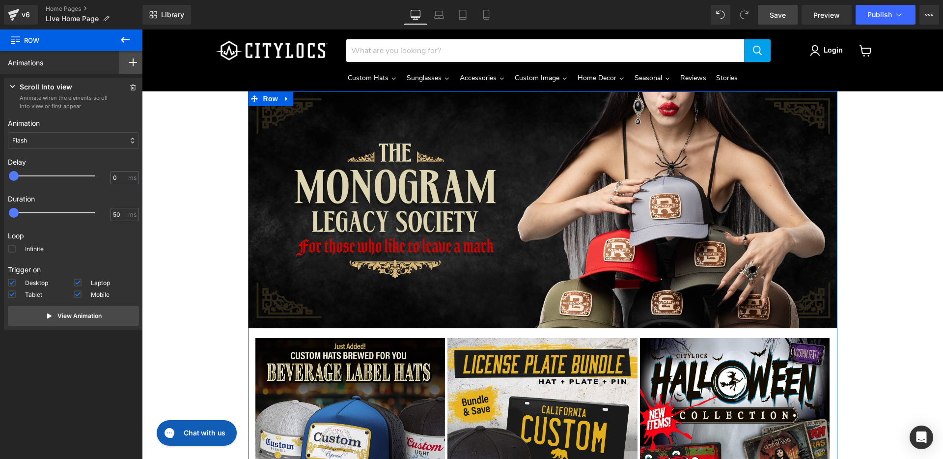
click at [129, 62] on rect at bounding box center [133, 62] width 8 height 1
drag, startPoint x: 48, startPoint y: 69, endPoint x: 43, endPoint y: 75, distance: 8.1
click at [48, 69] on div "Animations" at bounding box center [26, 63] width 53 height 22
click at [130, 88] on icon at bounding box center [133, 87] width 7 height 6
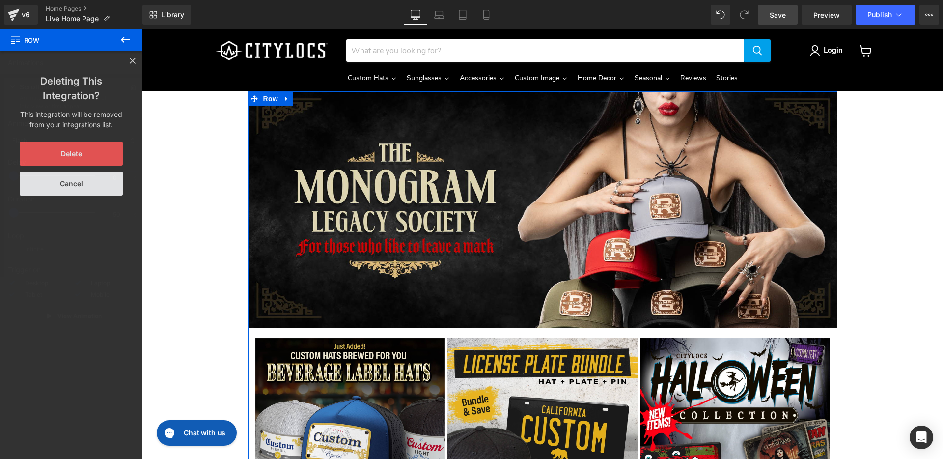
click at [81, 155] on button "Delete" at bounding box center [71, 153] width 103 height 24
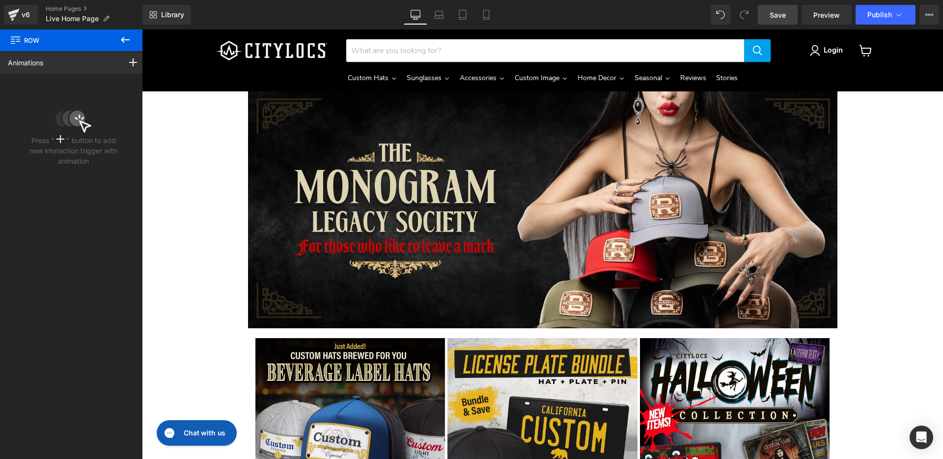
click at [123, 40] on icon at bounding box center [125, 40] width 9 height 6
type input "0"
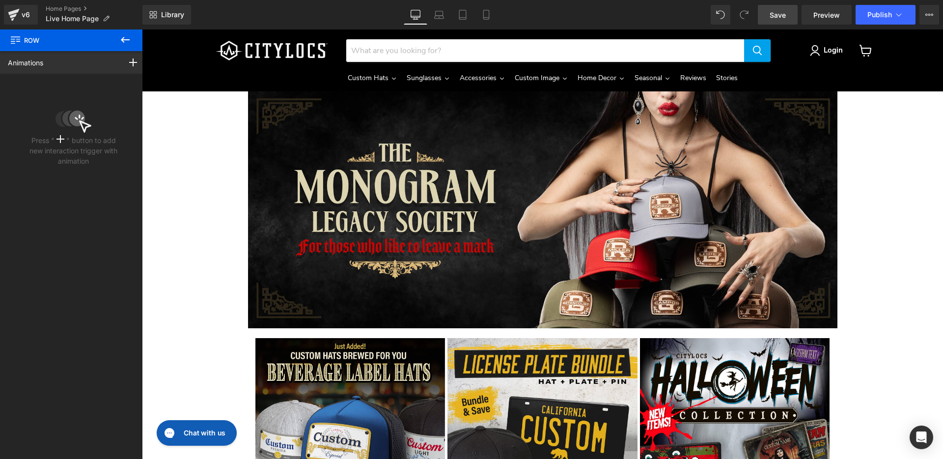
type input "8"
type input "0"
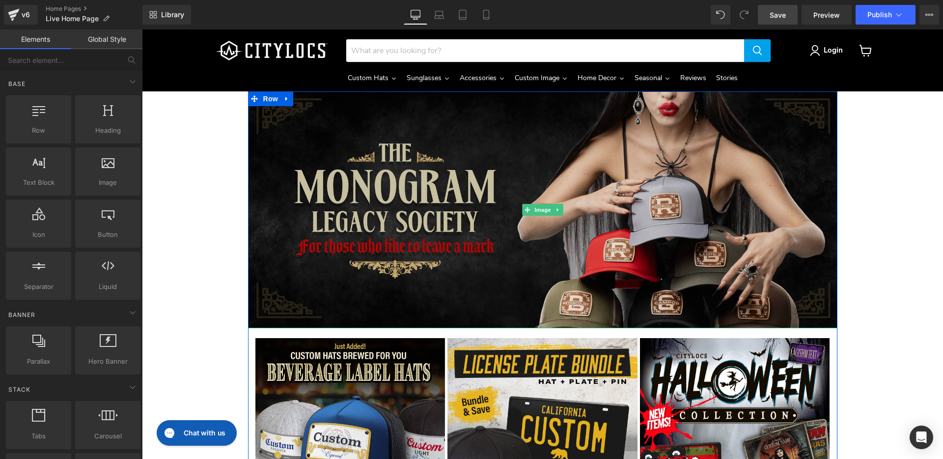
click at [272, 245] on img "Main content" at bounding box center [542, 209] width 589 height 237
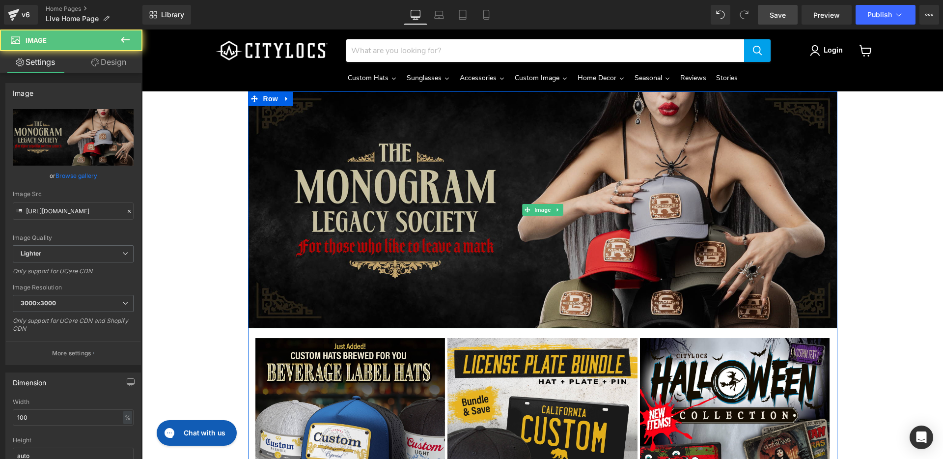
click at [280, 259] on img "Main content" at bounding box center [542, 209] width 589 height 237
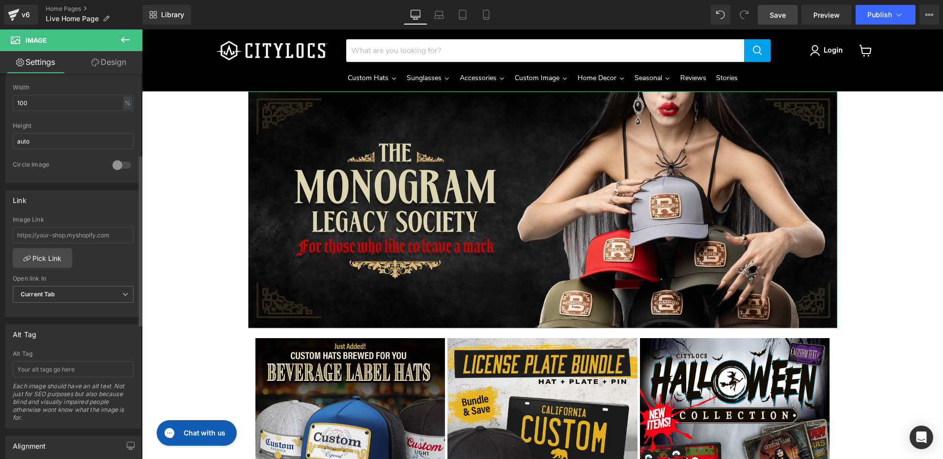
scroll to position [0, 0]
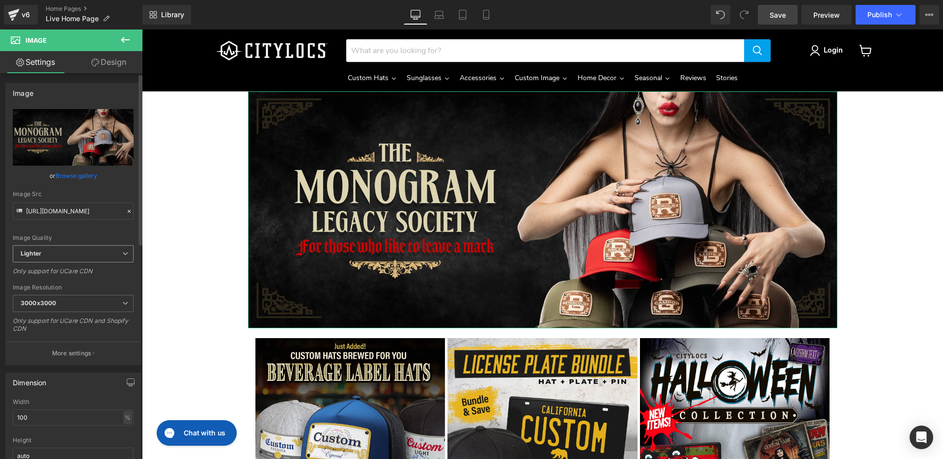
click at [116, 254] on span "Lighter" at bounding box center [73, 253] width 121 height 17
click at [112, 231] on div "Image Quality Lighter Lightest Lighter Lighter Lightest Only support for UCare …" at bounding box center [71, 177] width 117 height 136
click at [113, 59] on link "Design" at bounding box center [108, 62] width 71 height 22
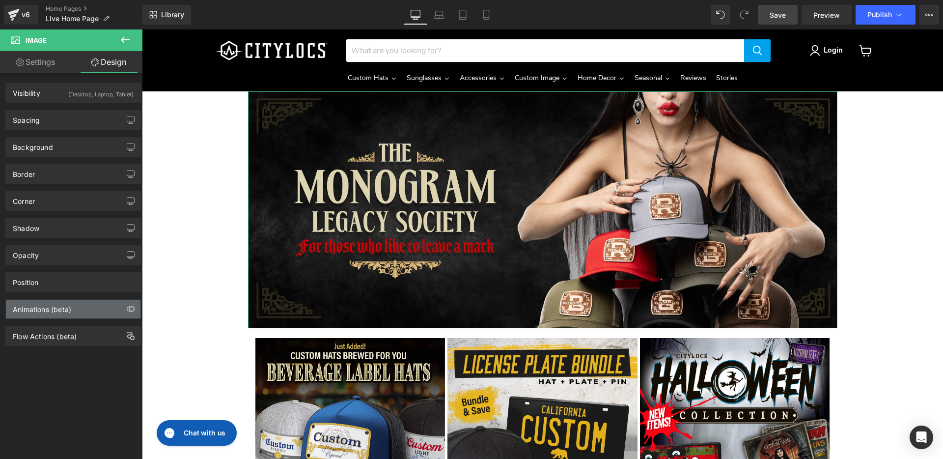
click at [103, 308] on div "Animations (beta)" at bounding box center [73, 309] width 135 height 19
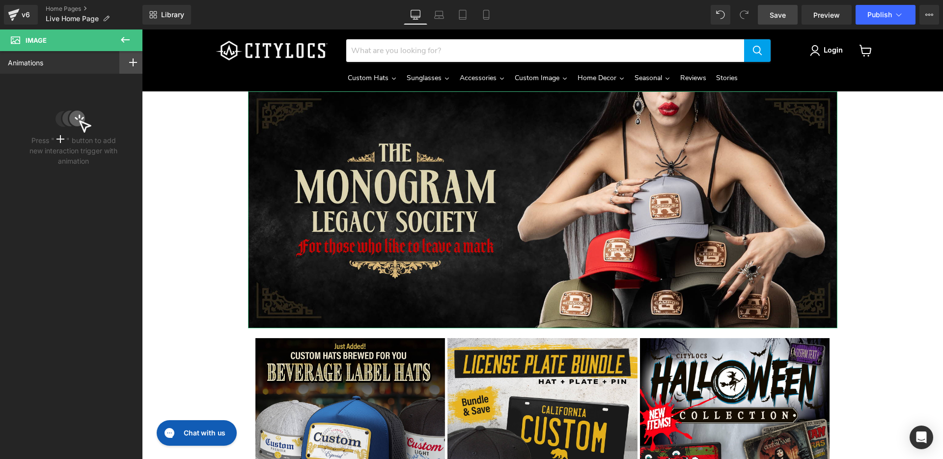
click at [130, 63] on icon at bounding box center [133, 62] width 8 height 8
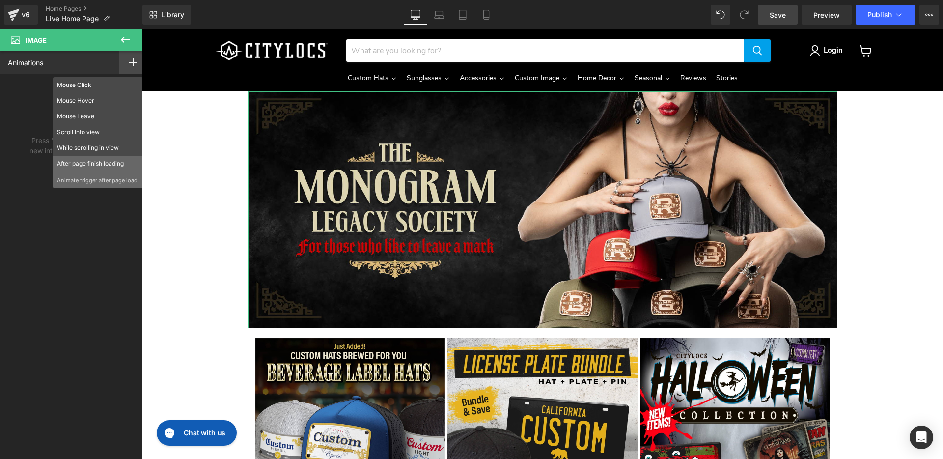
click at [108, 163] on p "After page finish loading" at bounding box center [98, 163] width 82 height 9
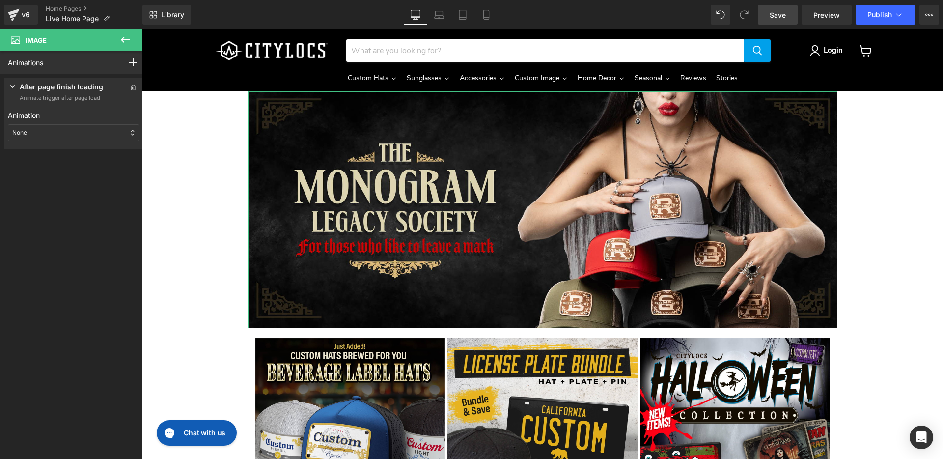
click at [112, 133] on div "None" at bounding box center [73, 132] width 131 height 17
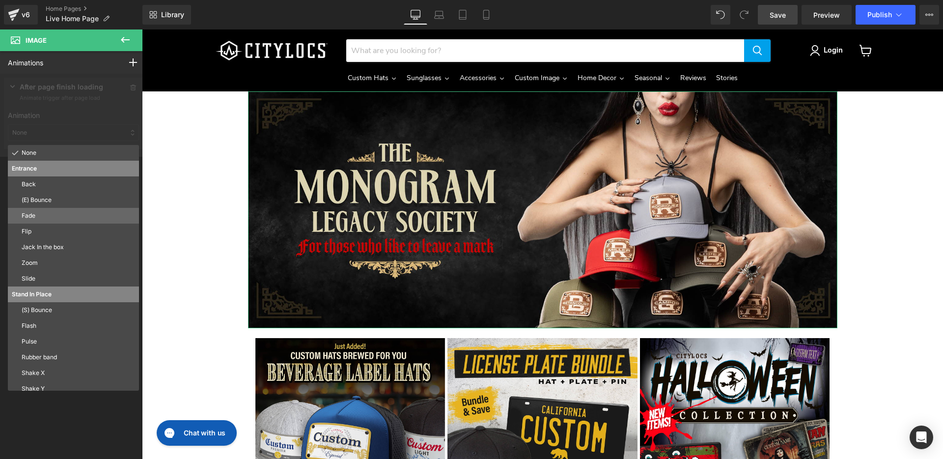
click at [93, 213] on p "Fade" at bounding box center [78, 215] width 113 height 9
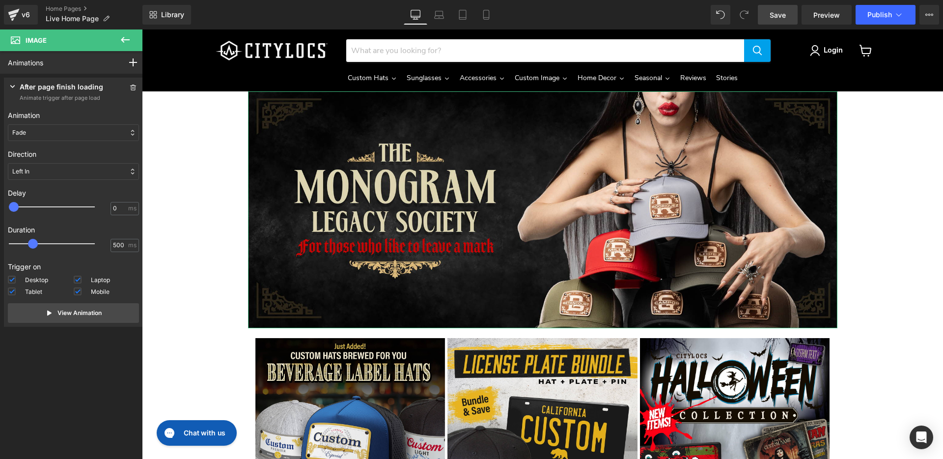
click at [90, 174] on div "Left In" at bounding box center [73, 171] width 131 height 17
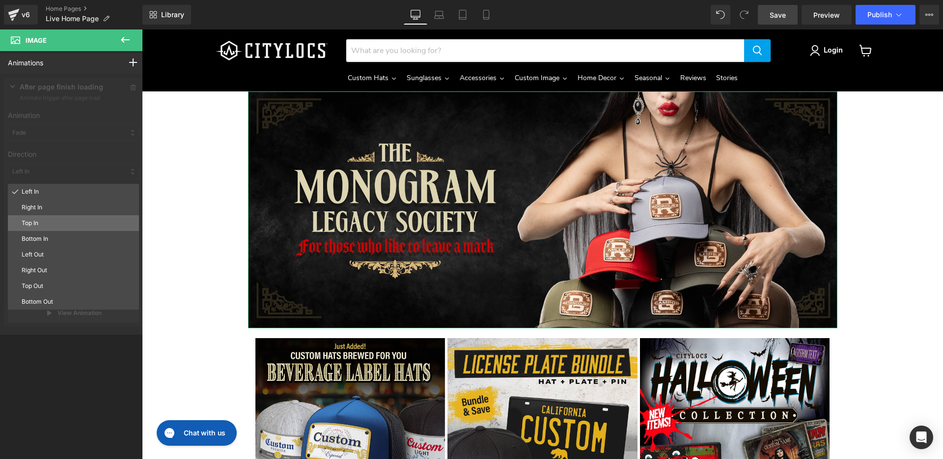
click at [71, 220] on p "Top In" at bounding box center [78, 222] width 113 height 9
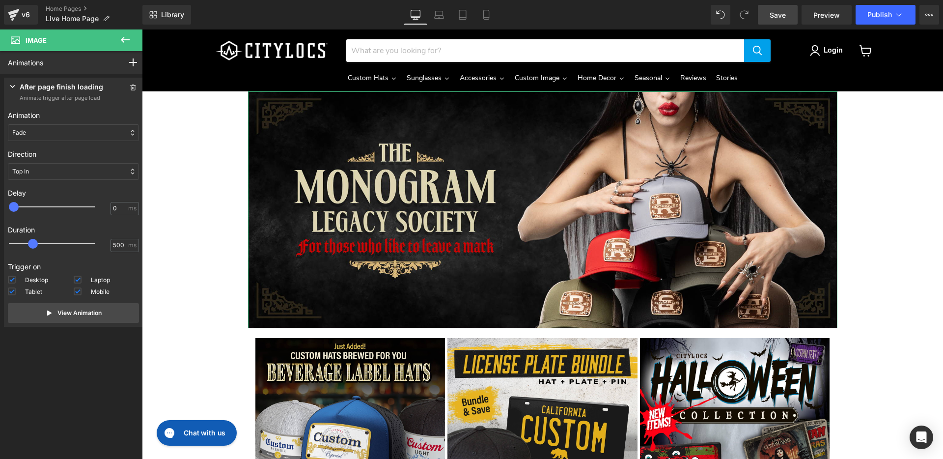
click at [75, 174] on div "Top In" at bounding box center [73, 171] width 131 height 17
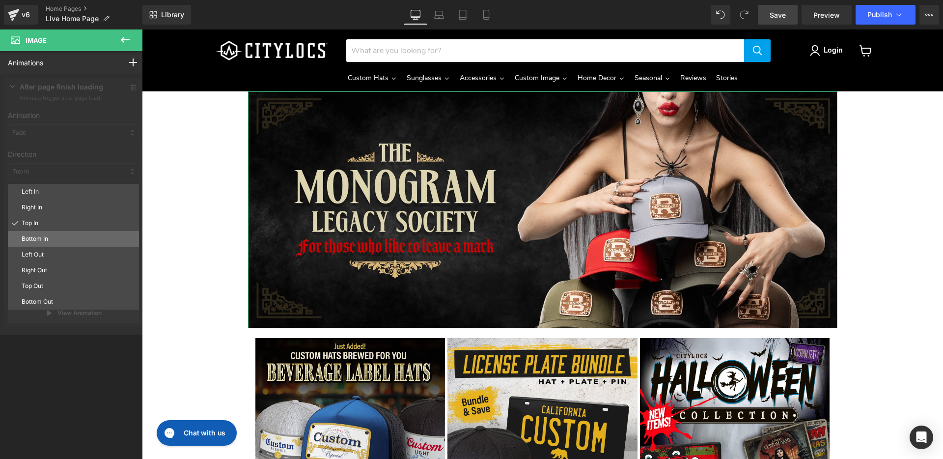
click at [73, 242] on p "Bottom In" at bounding box center [78, 238] width 113 height 9
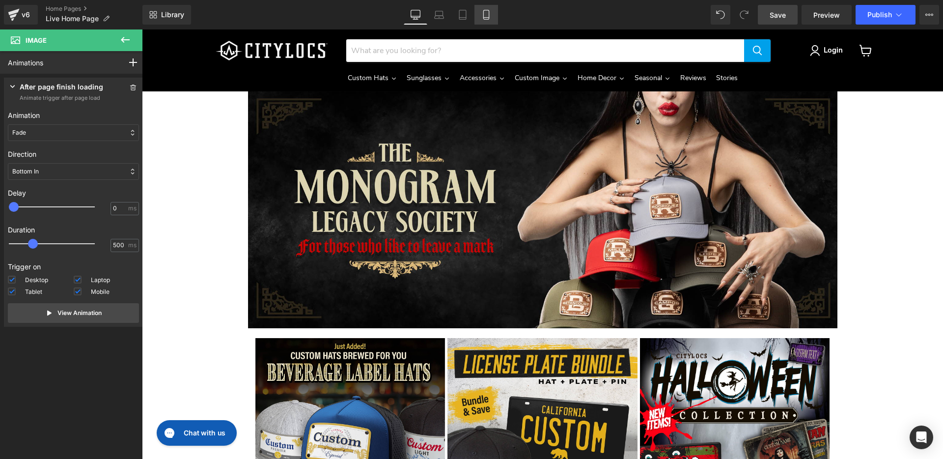
click at [483, 10] on icon at bounding box center [486, 15] width 10 height 10
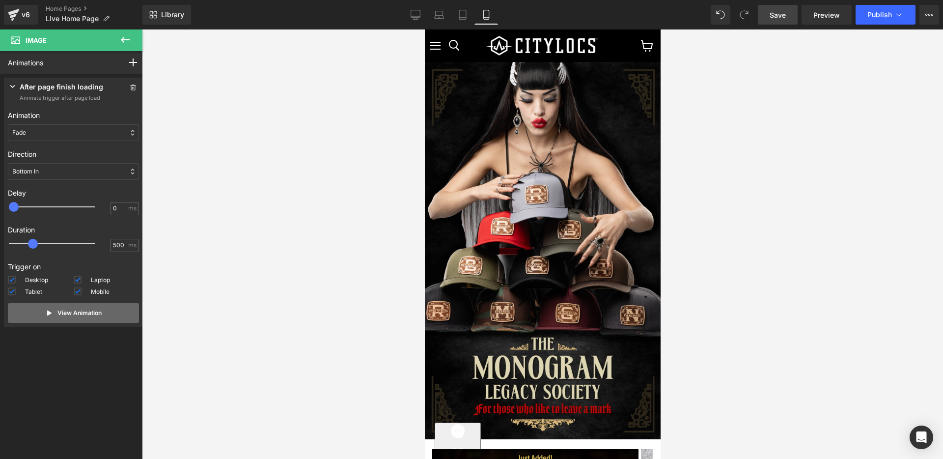
click at [64, 312] on p "View Animation" at bounding box center [79, 312] width 44 height 9
click at [85, 312] on p "View Animation" at bounding box center [79, 312] width 44 height 9
click at [442, 9] on link "Laptop" at bounding box center [439, 15] width 24 height 20
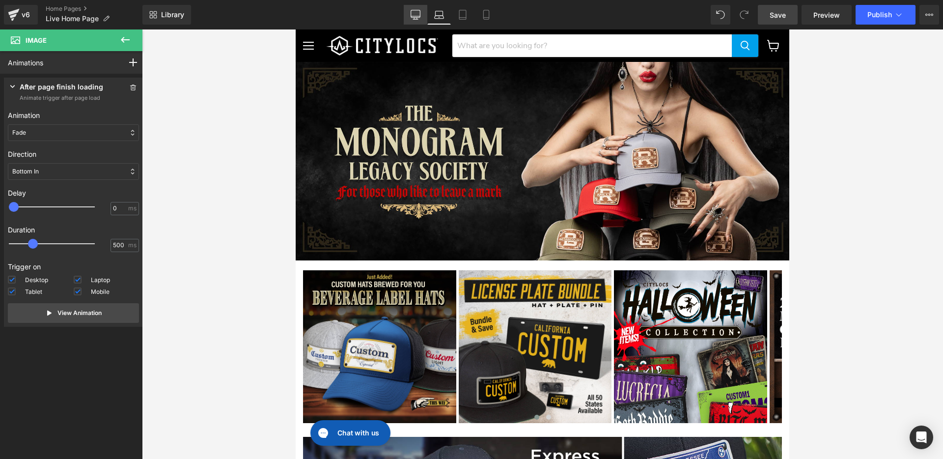
click at [413, 14] on icon at bounding box center [415, 15] width 10 height 10
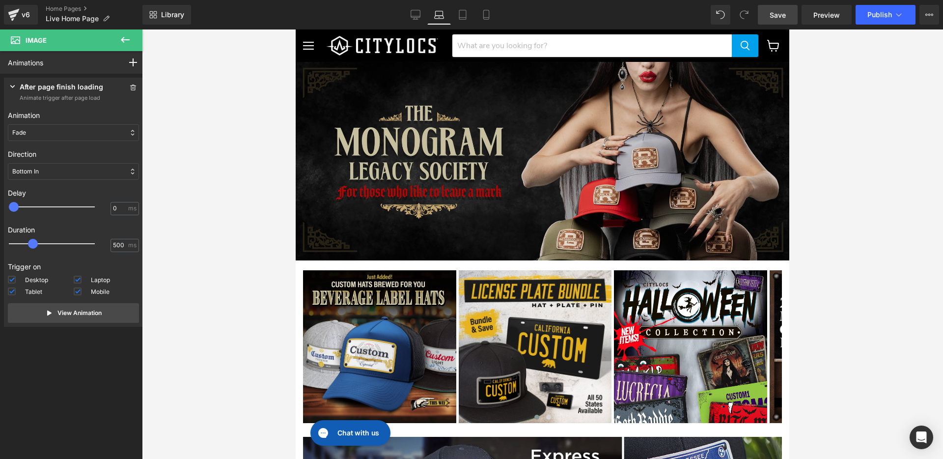
scroll to position [29, 0]
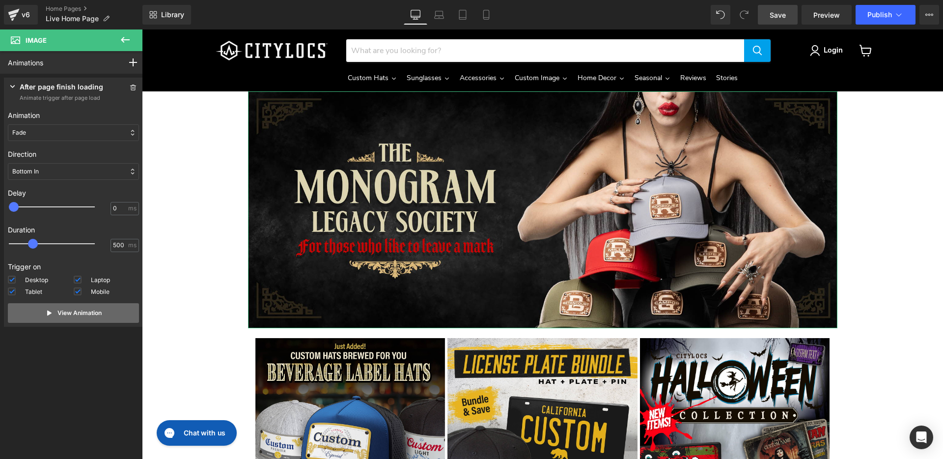
click at [84, 313] on p "View Animation" at bounding box center [79, 312] width 44 height 9
click at [94, 312] on p "View Animation" at bounding box center [79, 312] width 44 height 9
click at [127, 86] on span at bounding box center [133, 88] width 12 height 12
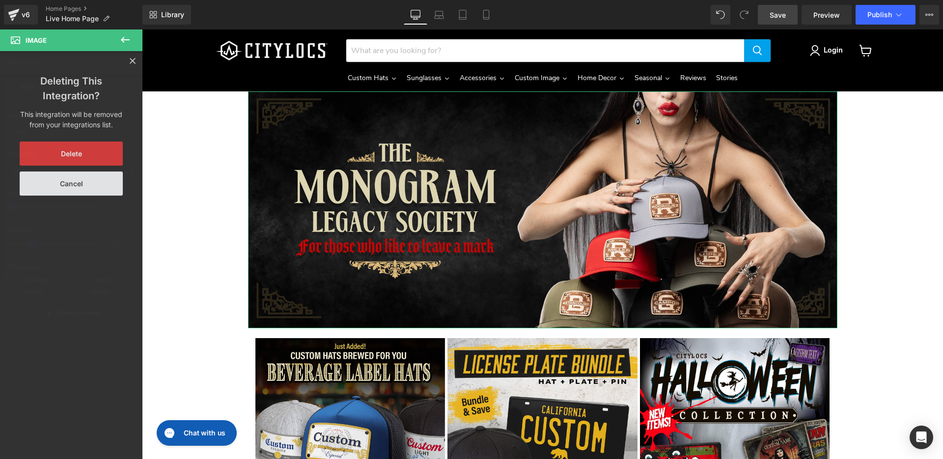
click at [84, 150] on button "Delete" at bounding box center [71, 153] width 103 height 24
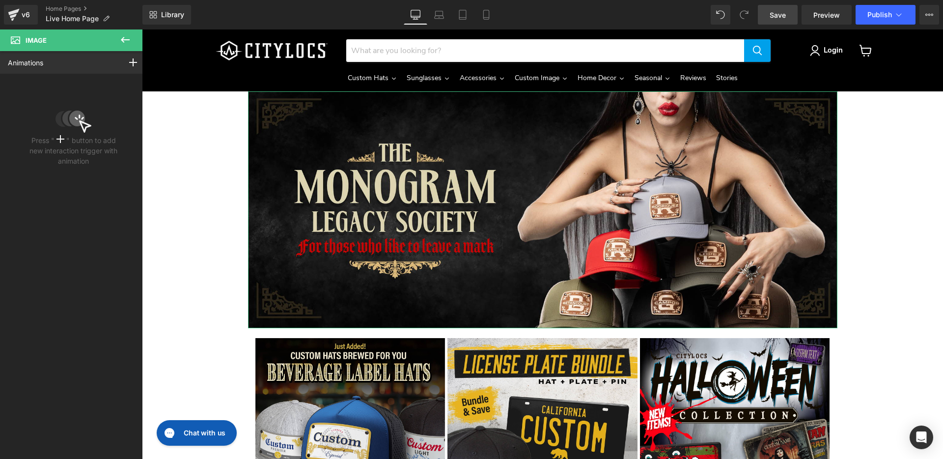
click at [101, 204] on div "Animations Mouse Click Mouse Hover Mouse Leave Scroll Into view While scrolling…" at bounding box center [73, 246] width 147 height 390
click at [127, 39] on icon at bounding box center [125, 40] width 12 height 12
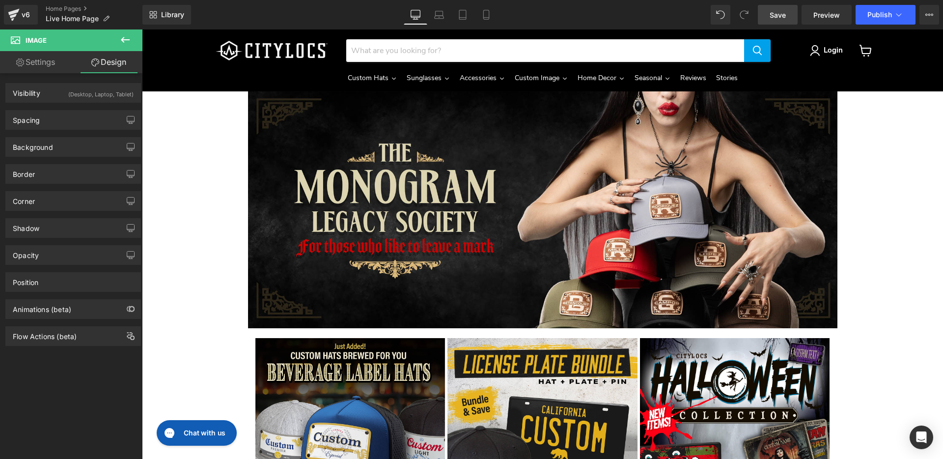
scroll to position [0, 0]
